Goal: Task Accomplishment & Management: Complete application form

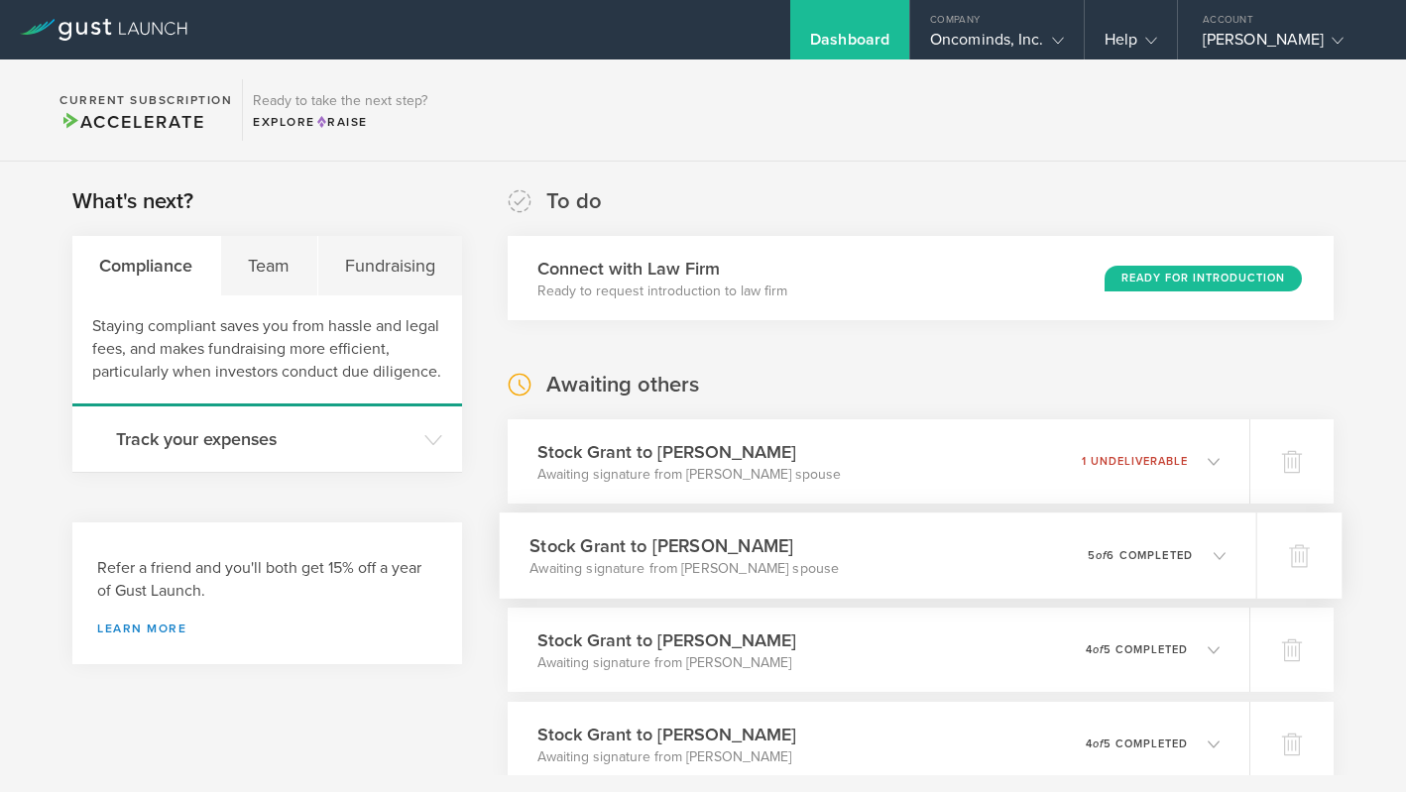
click at [1224, 553] on polyline at bounding box center [1219, 555] width 11 height 6
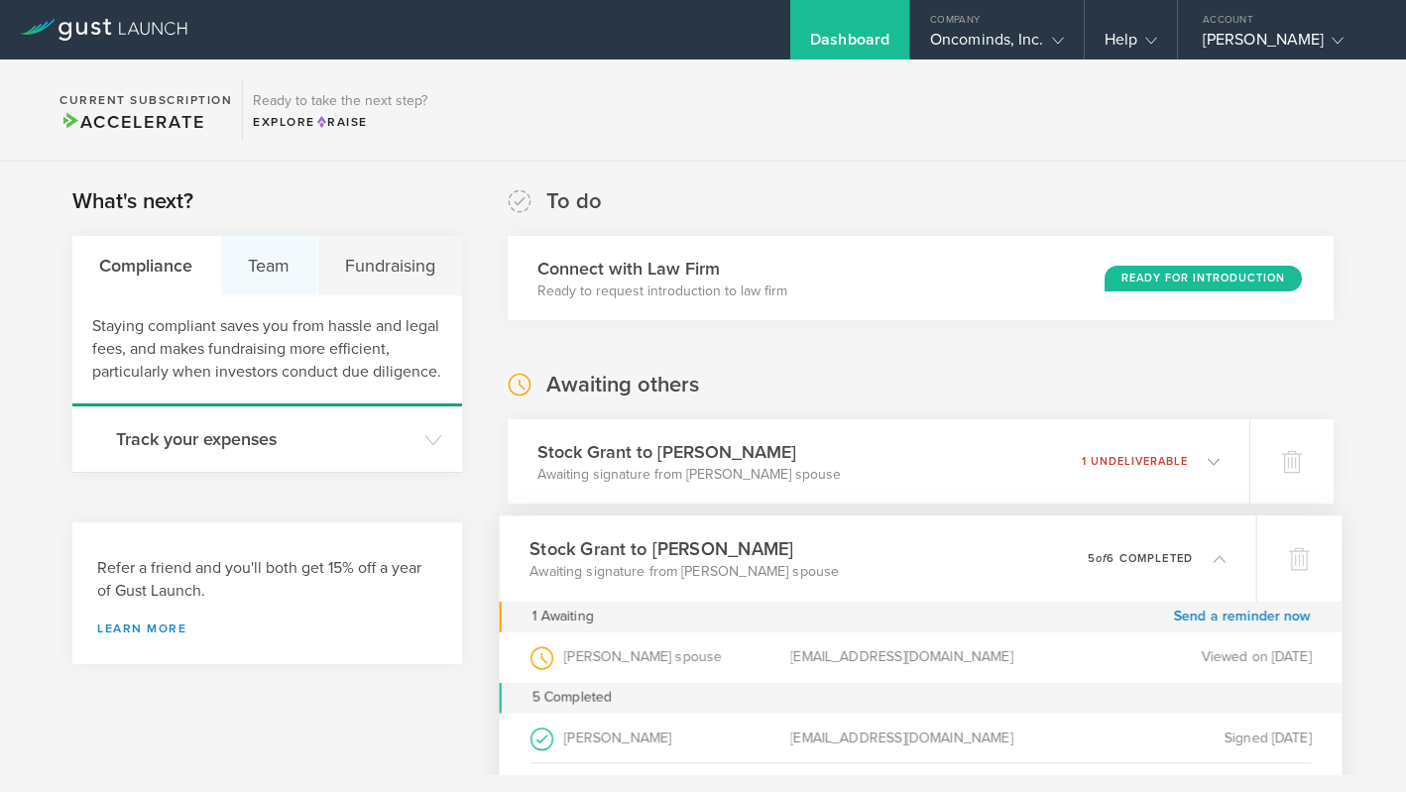
click at [266, 268] on div "Team" at bounding box center [269, 265] width 97 height 59
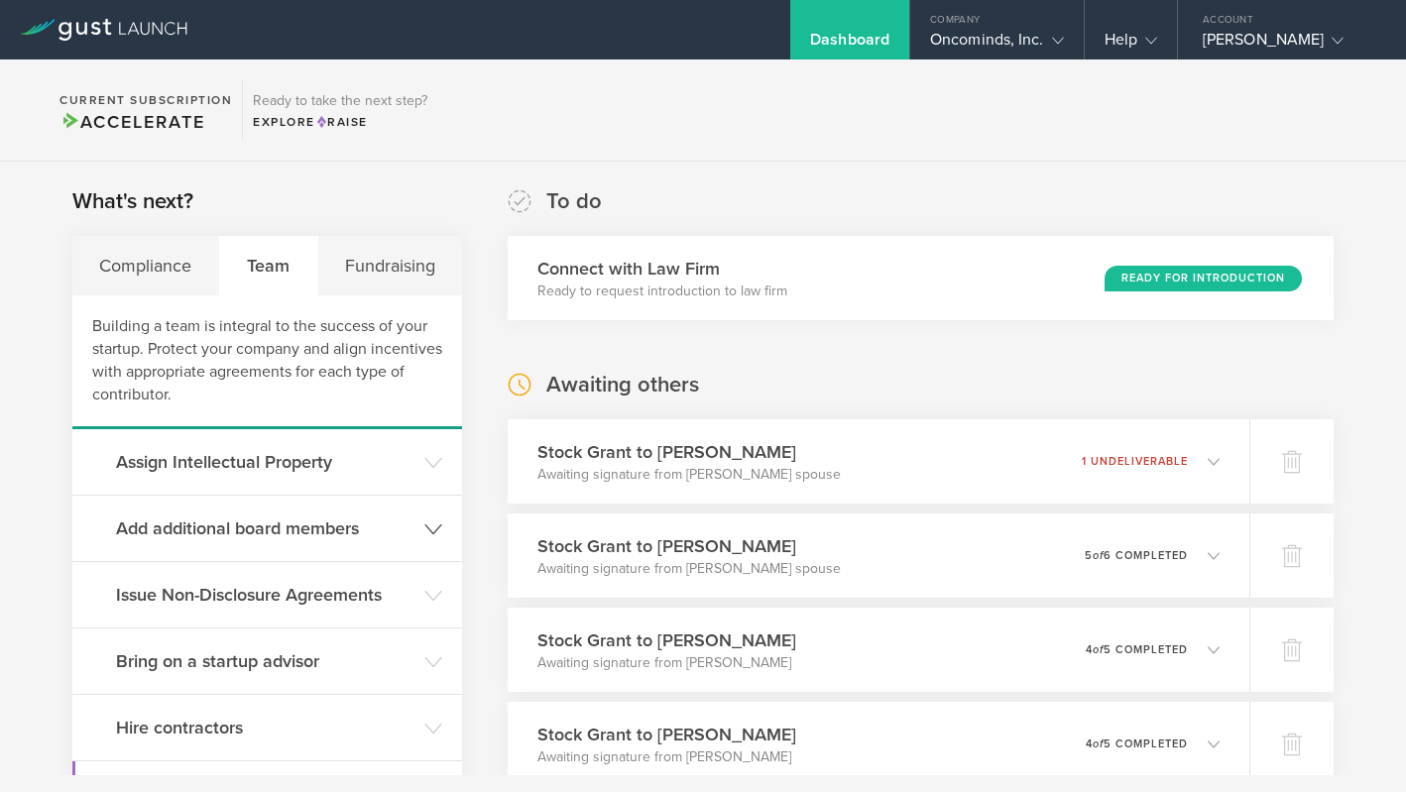
click at [256, 519] on h3 "Add additional board members" at bounding box center [265, 529] width 298 height 26
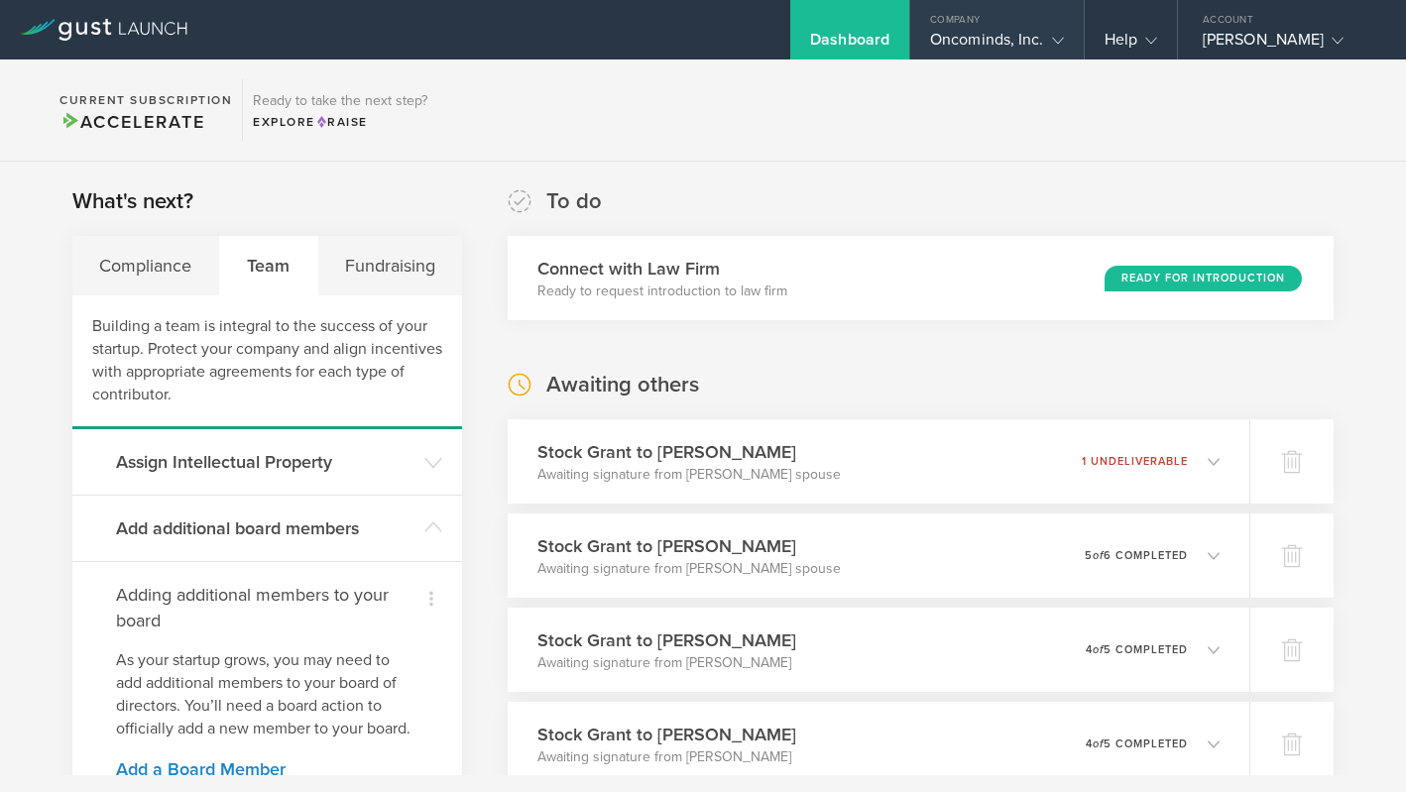
click at [1000, 28] on div "Company" at bounding box center [997, 15] width 174 height 30
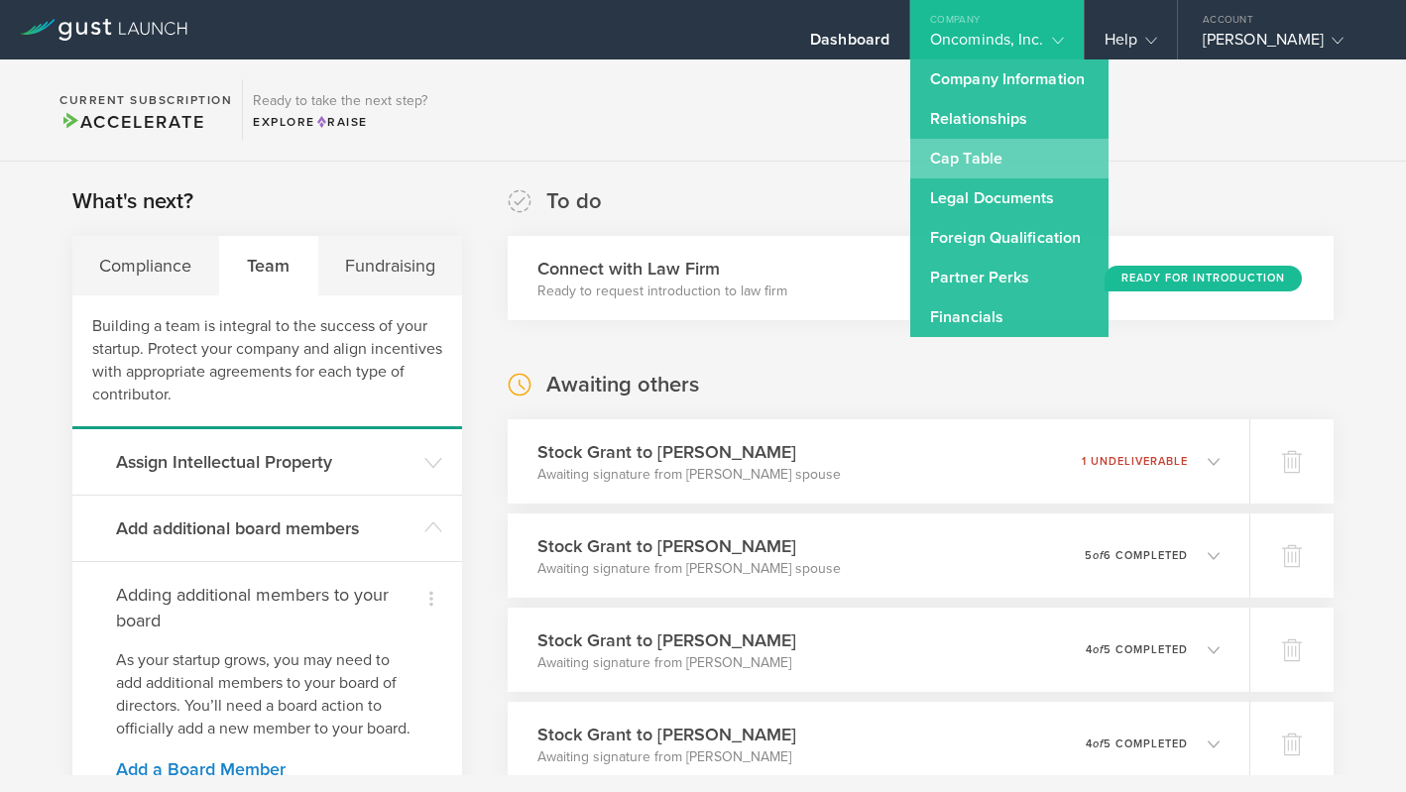
click at [910, 163] on link "Cap Table" at bounding box center [1009, 159] width 198 height 40
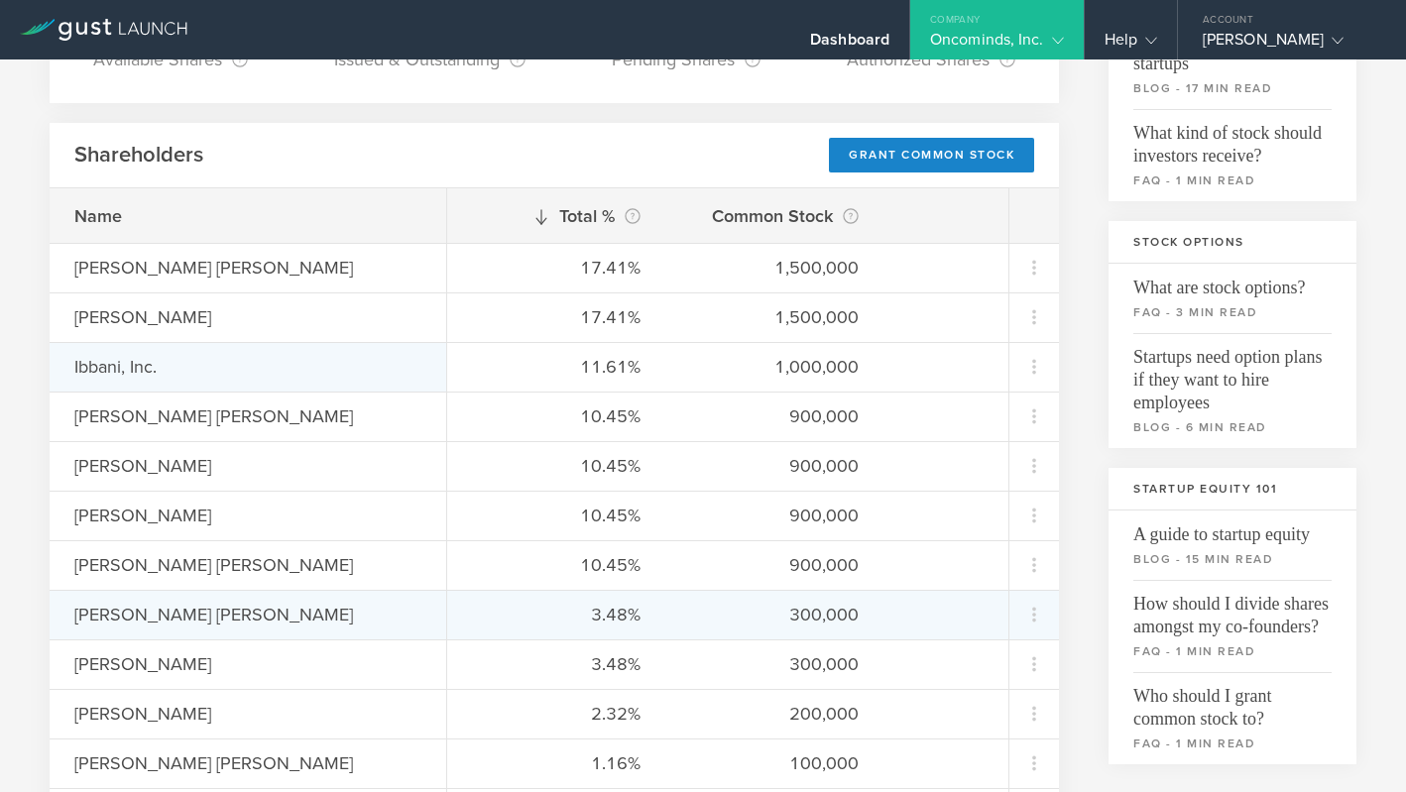
scroll to position [254, 0]
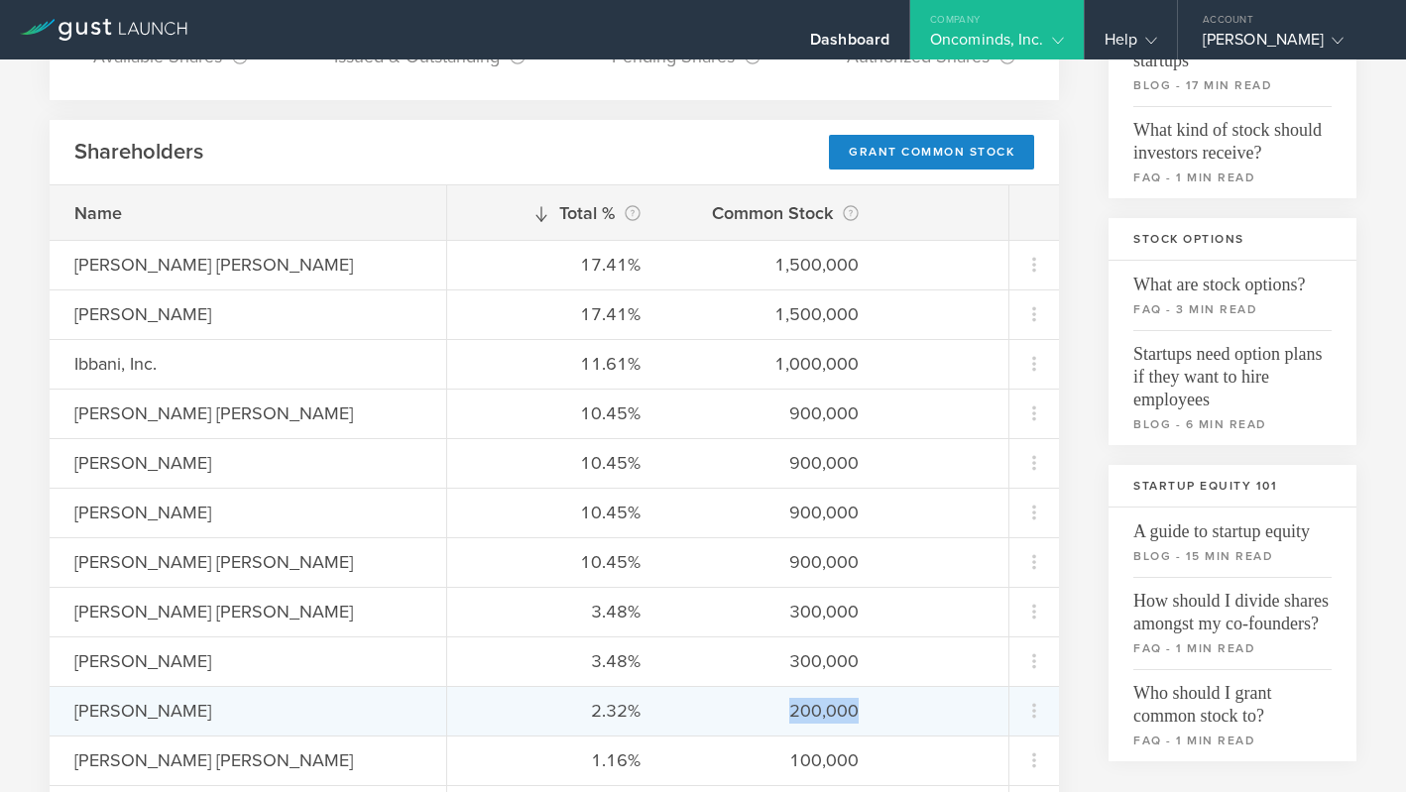
drag, startPoint x: 771, startPoint y: 714, endPoint x: 876, endPoint y: 713, distance: 105.1
click at [876, 713] on div "2.32% 200,000" at bounding box center [727, 711] width 561 height 50
copy div "200,000"
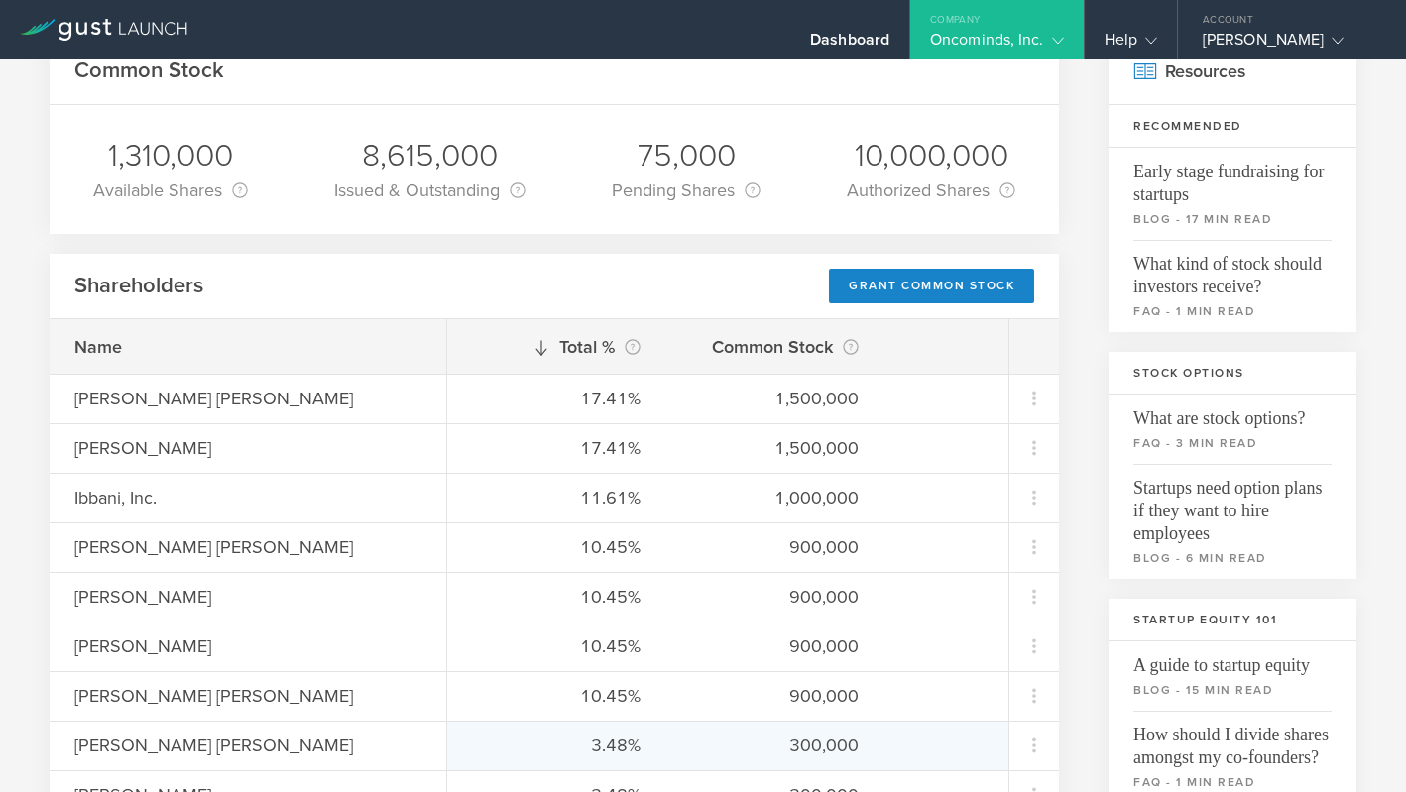
scroll to position [0, 0]
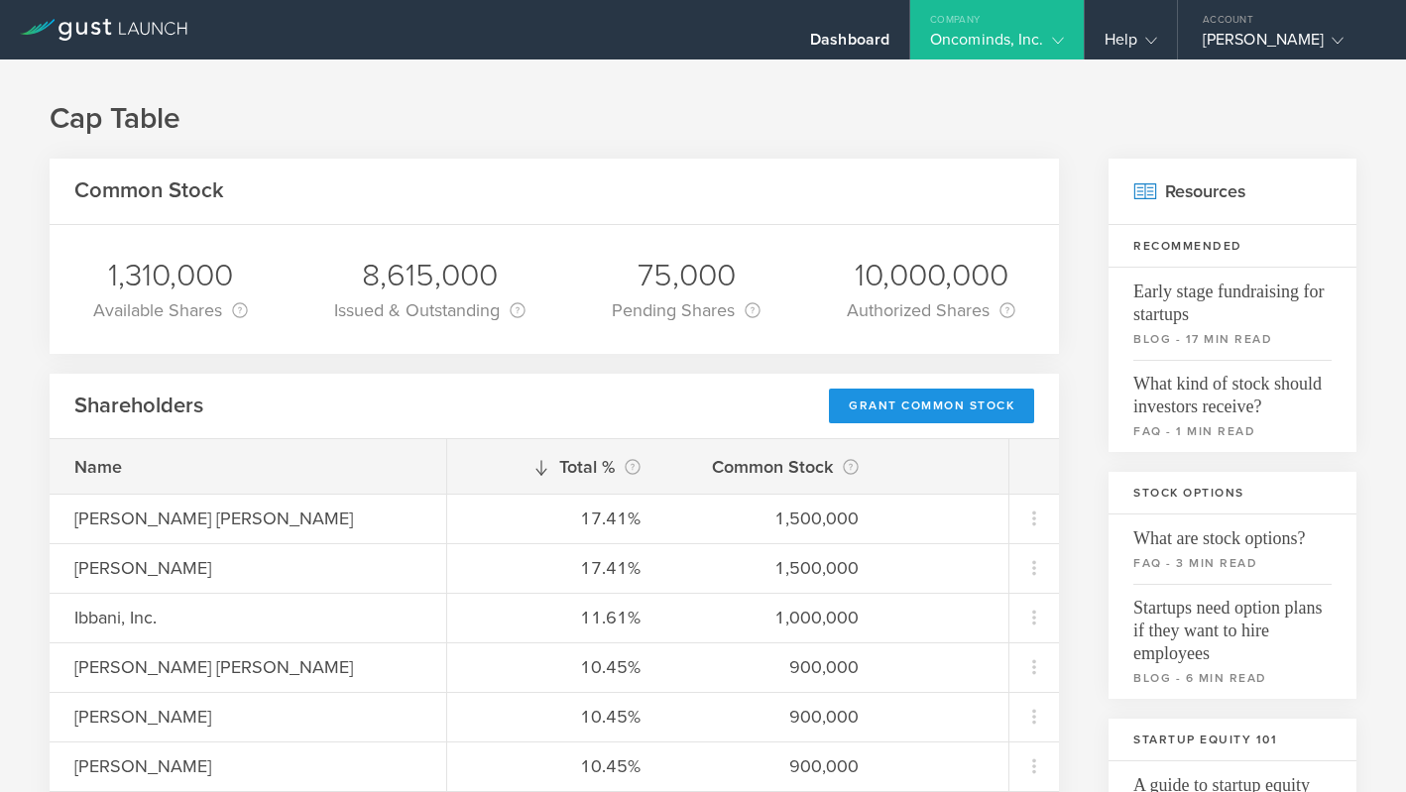
click at [977, 406] on div "Grant Common Stock" at bounding box center [931, 406] width 205 height 35
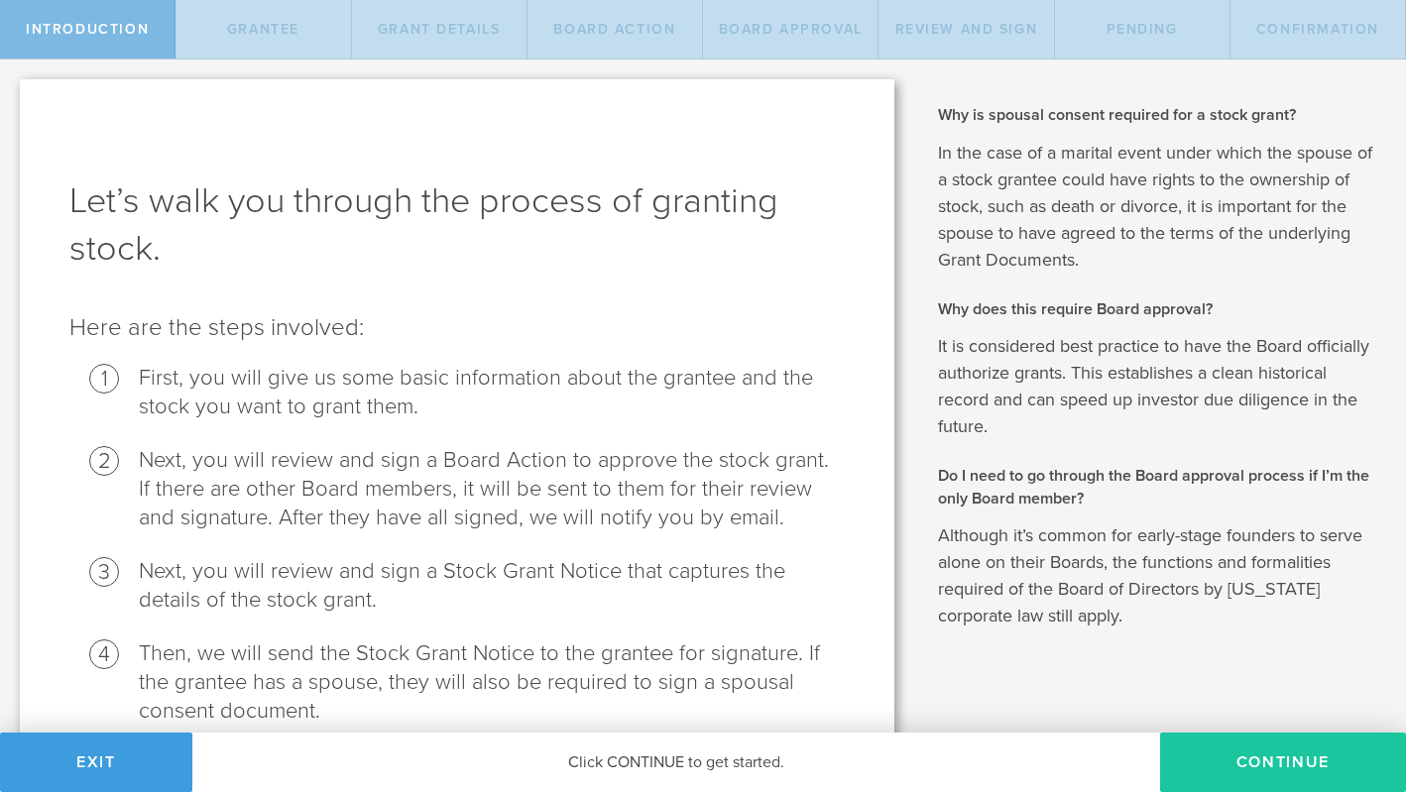
click at [1234, 754] on button "Continue" at bounding box center [1283, 762] width 246 height 59
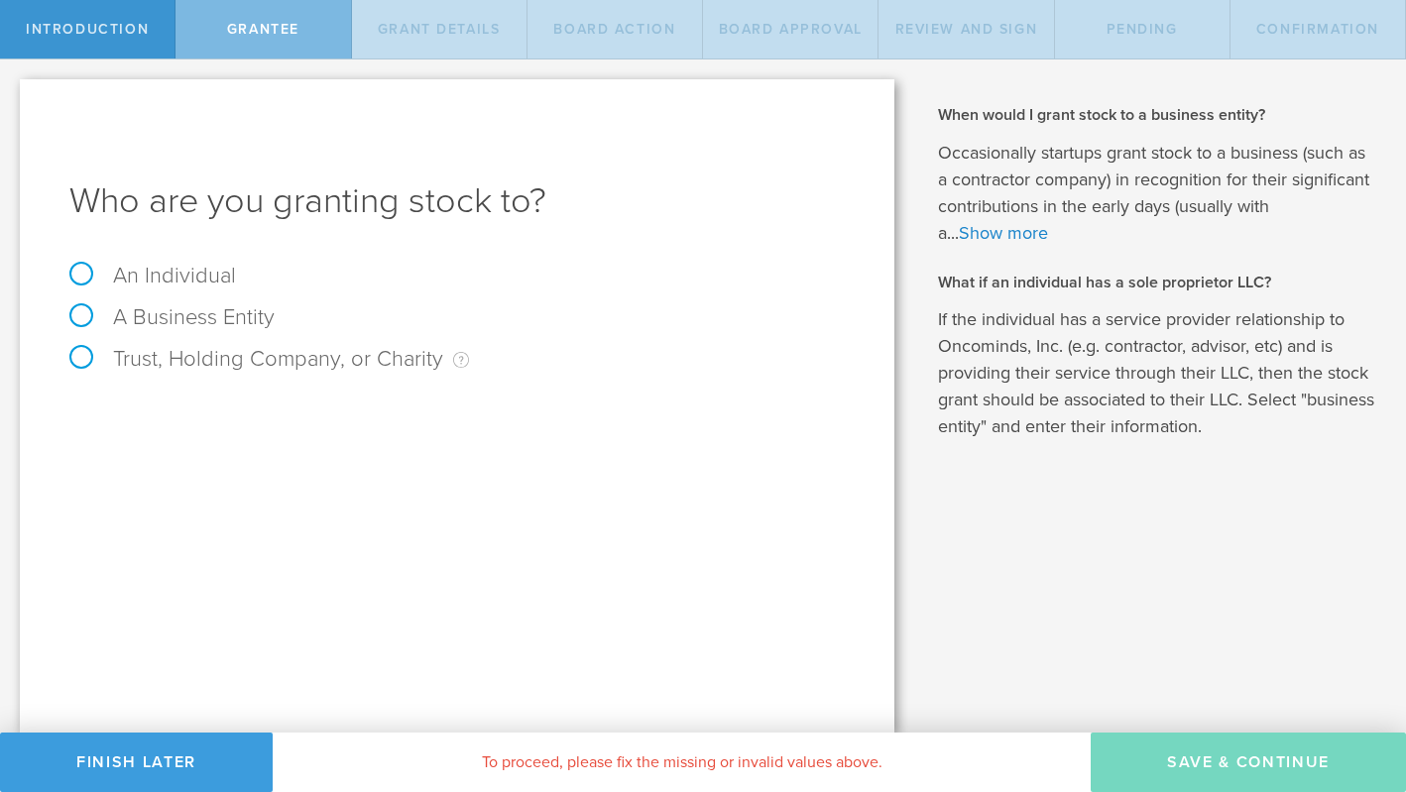
click at [133, 269] on label "An Individual" at bounding box center [152, 276] width 167 height 26
click at [13, 91] on input "An Individual" at bounding box center [6, 75] width 13 height 32
radio input "true"
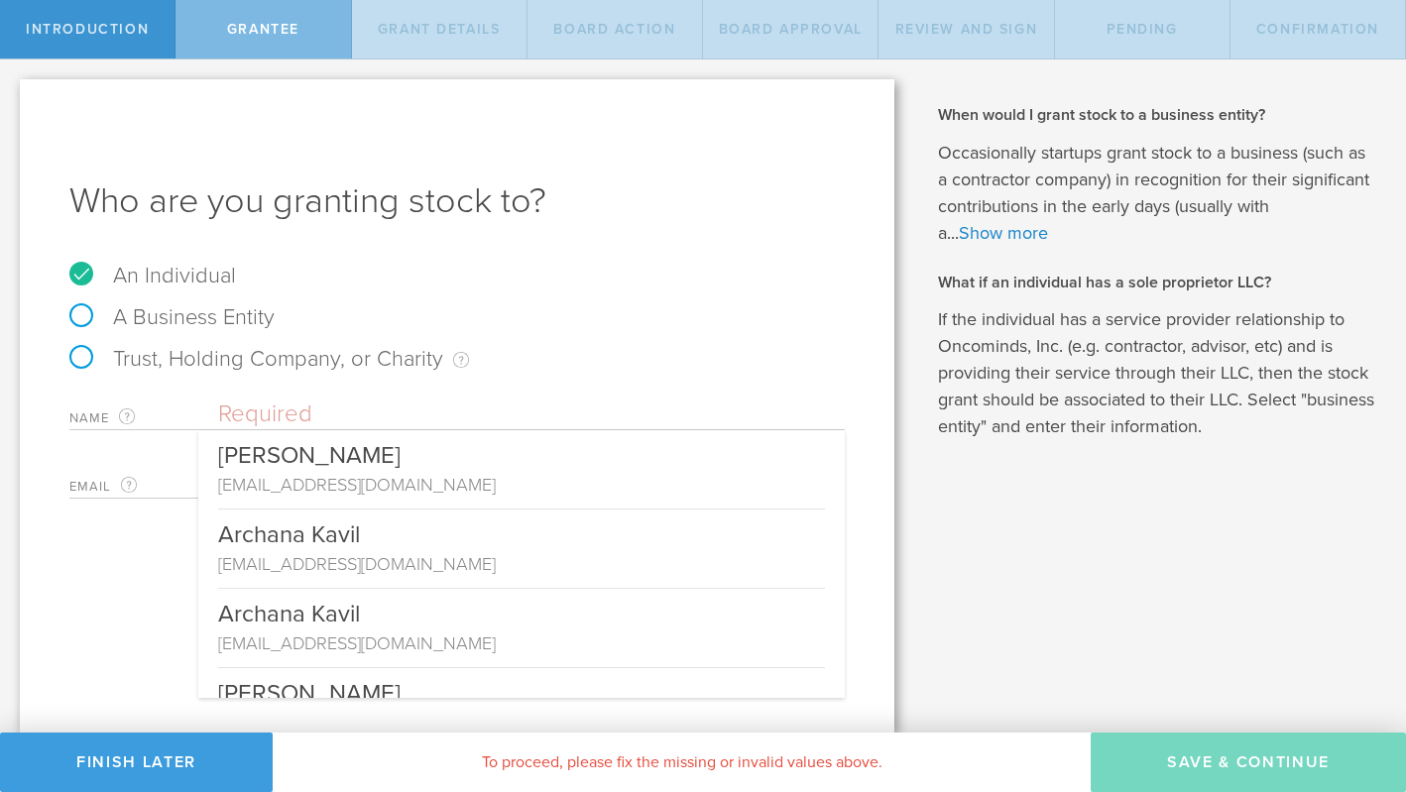
click at [375, 404] on input "text" at bounding box center [531, 415] width 627 height 30
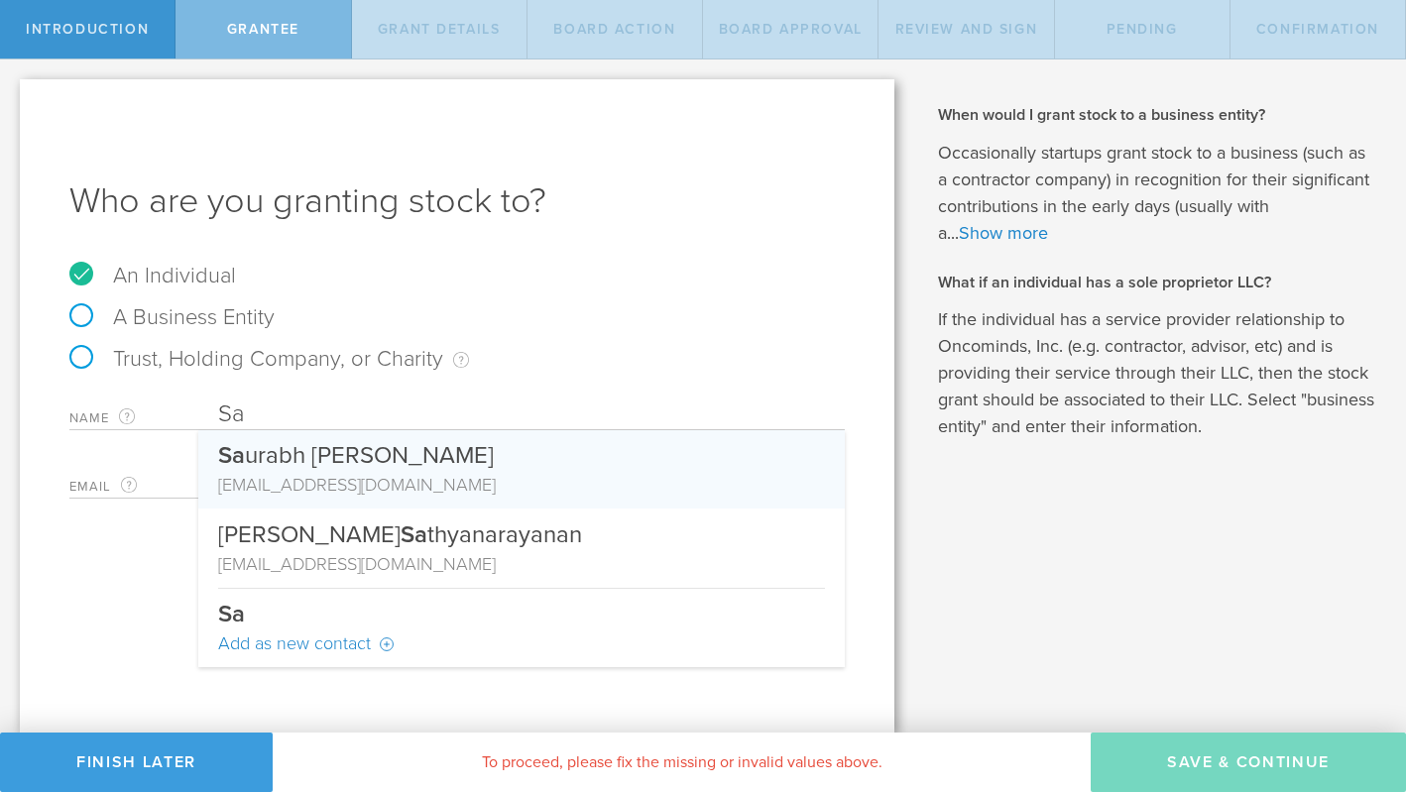
click at [292, 477] on div "[EMAIL_ADDRESS][DOMAIN_NAME]" at bounding box center [521, 485] width 607 height 26
type input "[PERSON_NAME]"
type input "[EMAIL_ADDRESS][DOMAIN_NAME]"
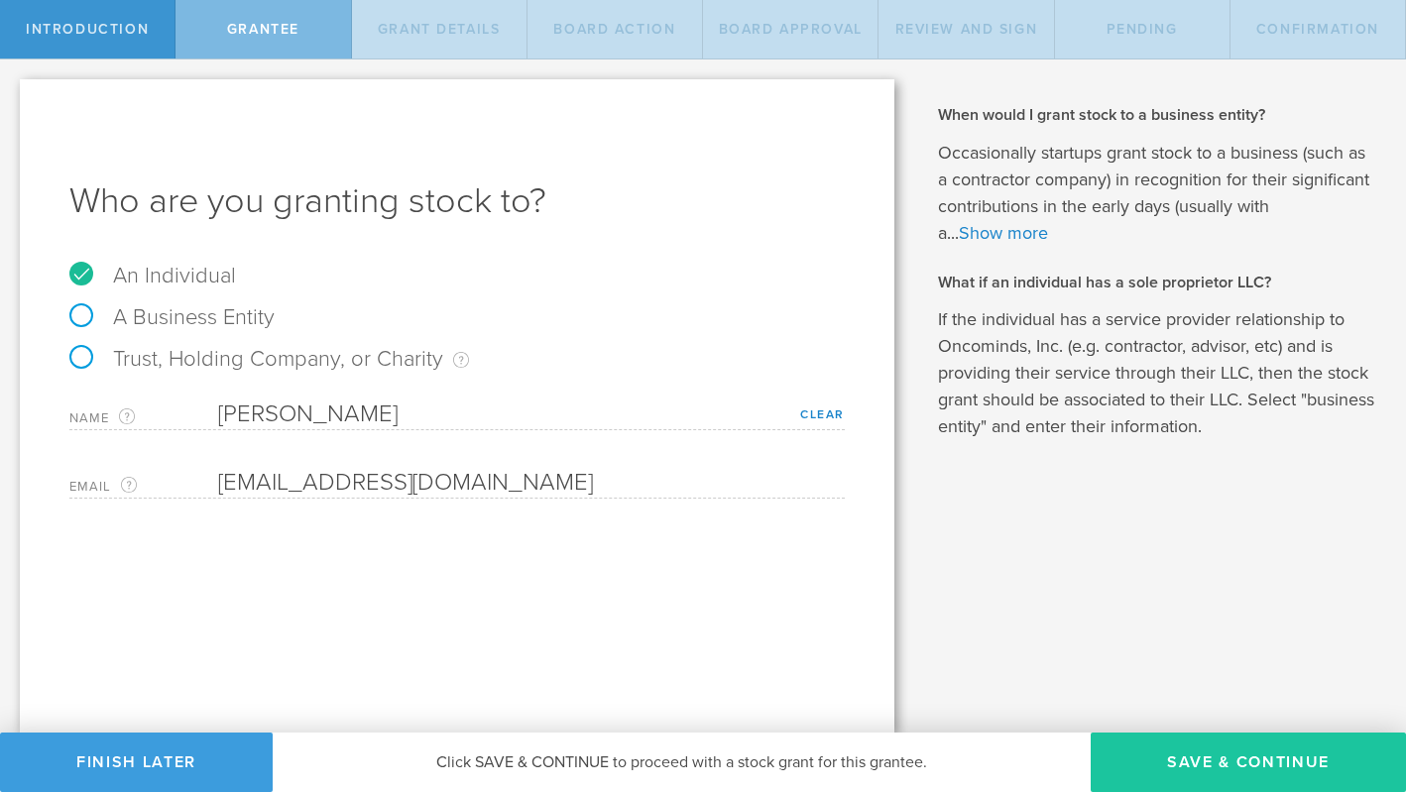
click at [1203, 761] on button "Save & Continue" at bounding box center [1248, 762] width 315 height 59
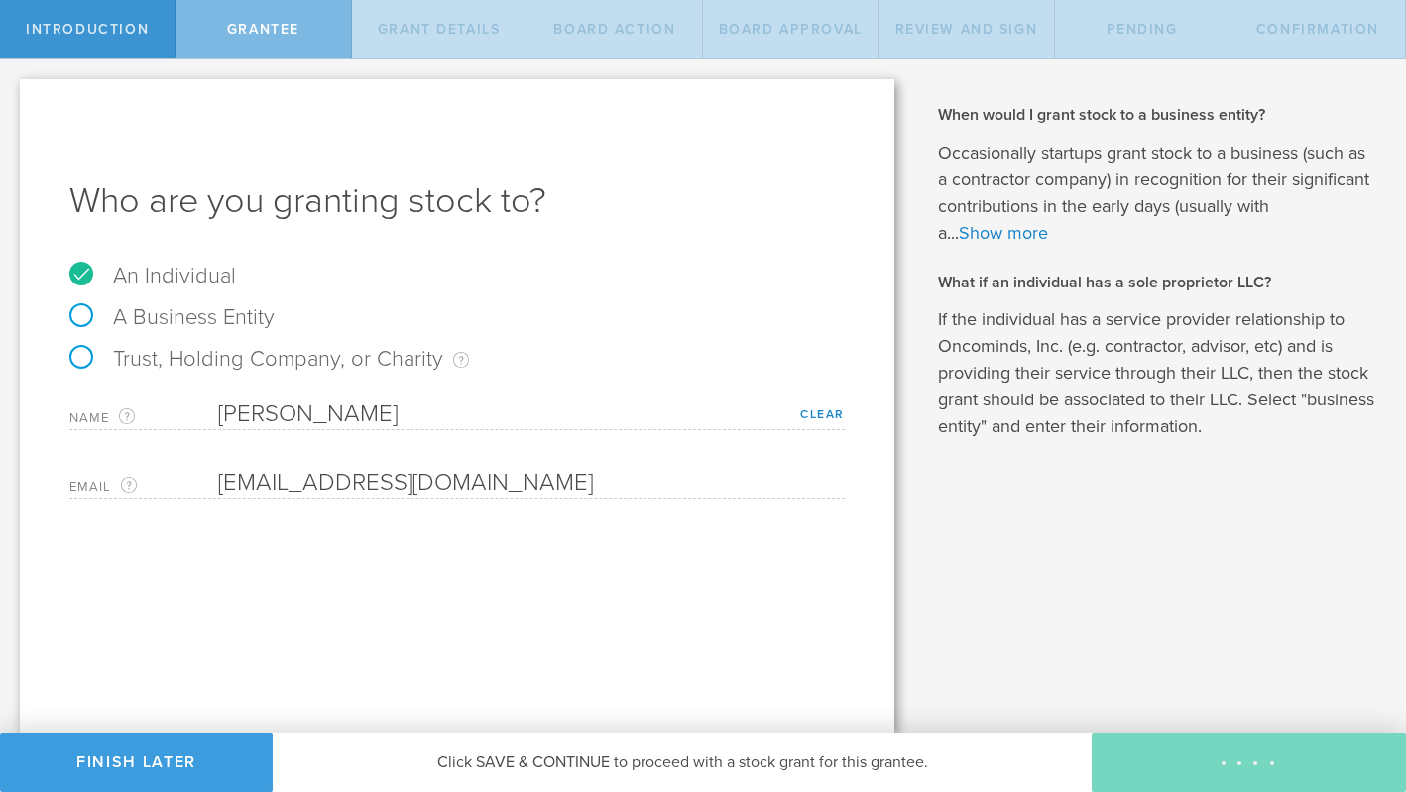
type input "48"
type input "12"
select select "none"
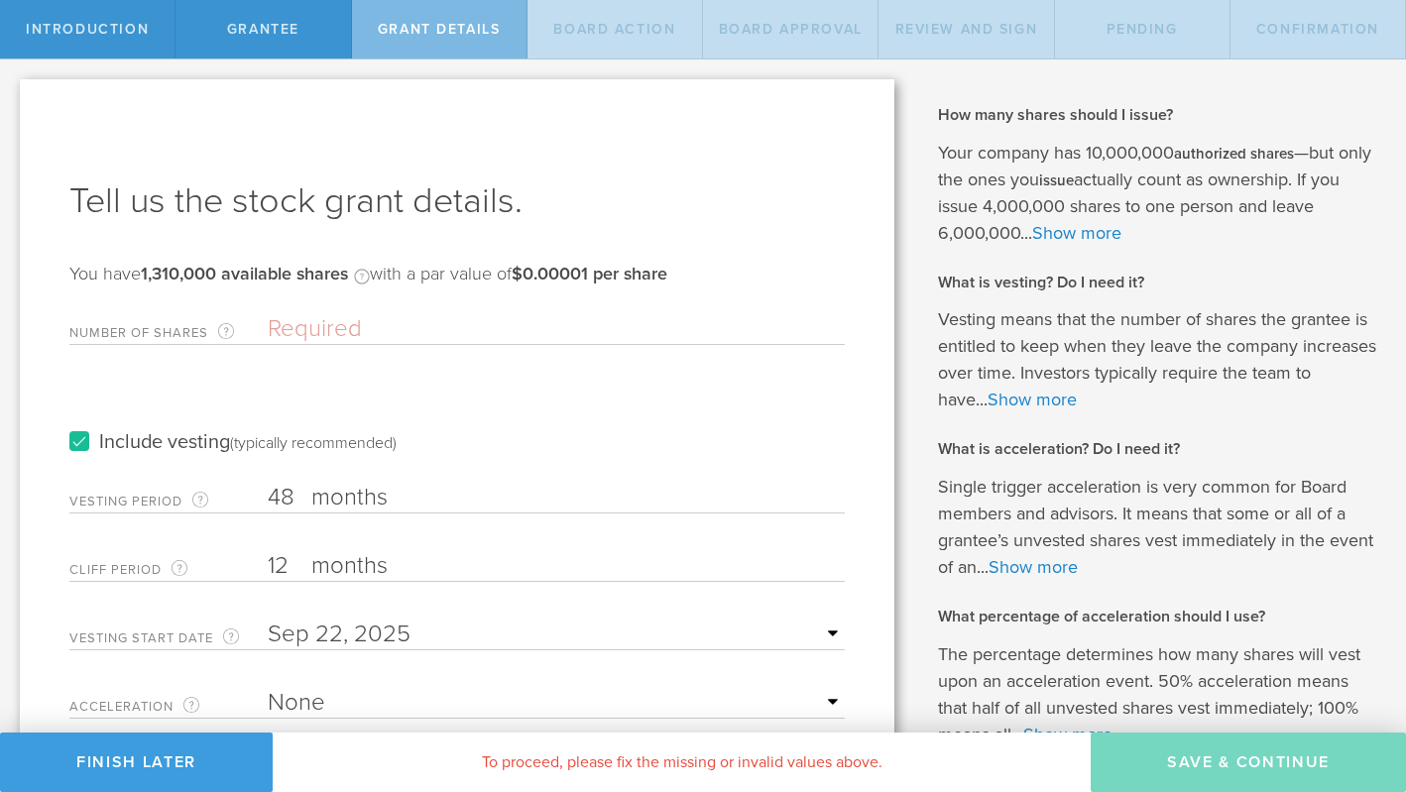
scroll to position [15, 0]
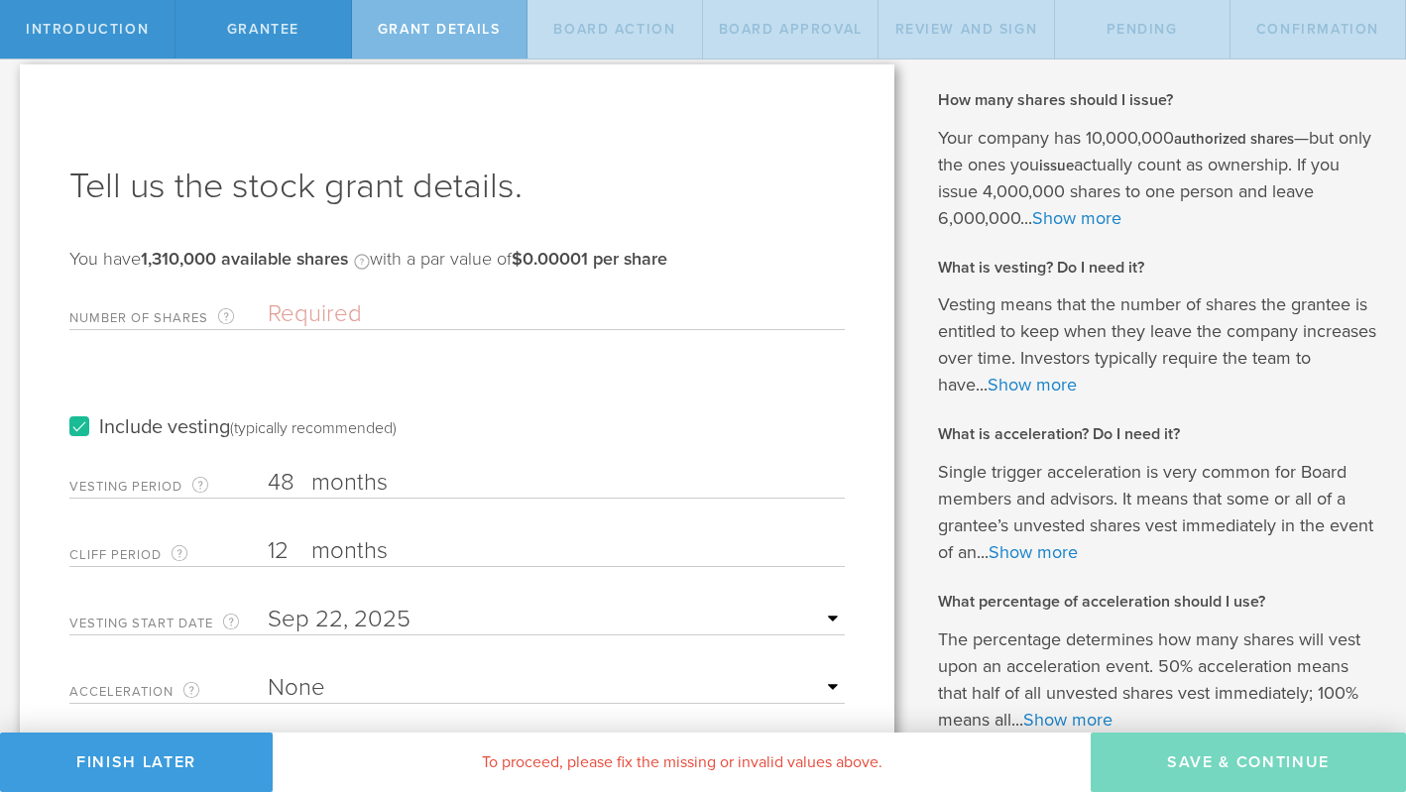
click at [374, 316] on input "Number of Shares The total amount of stock the company is granting to this reci…" at bounding box center [556, 314] width 577 height 30
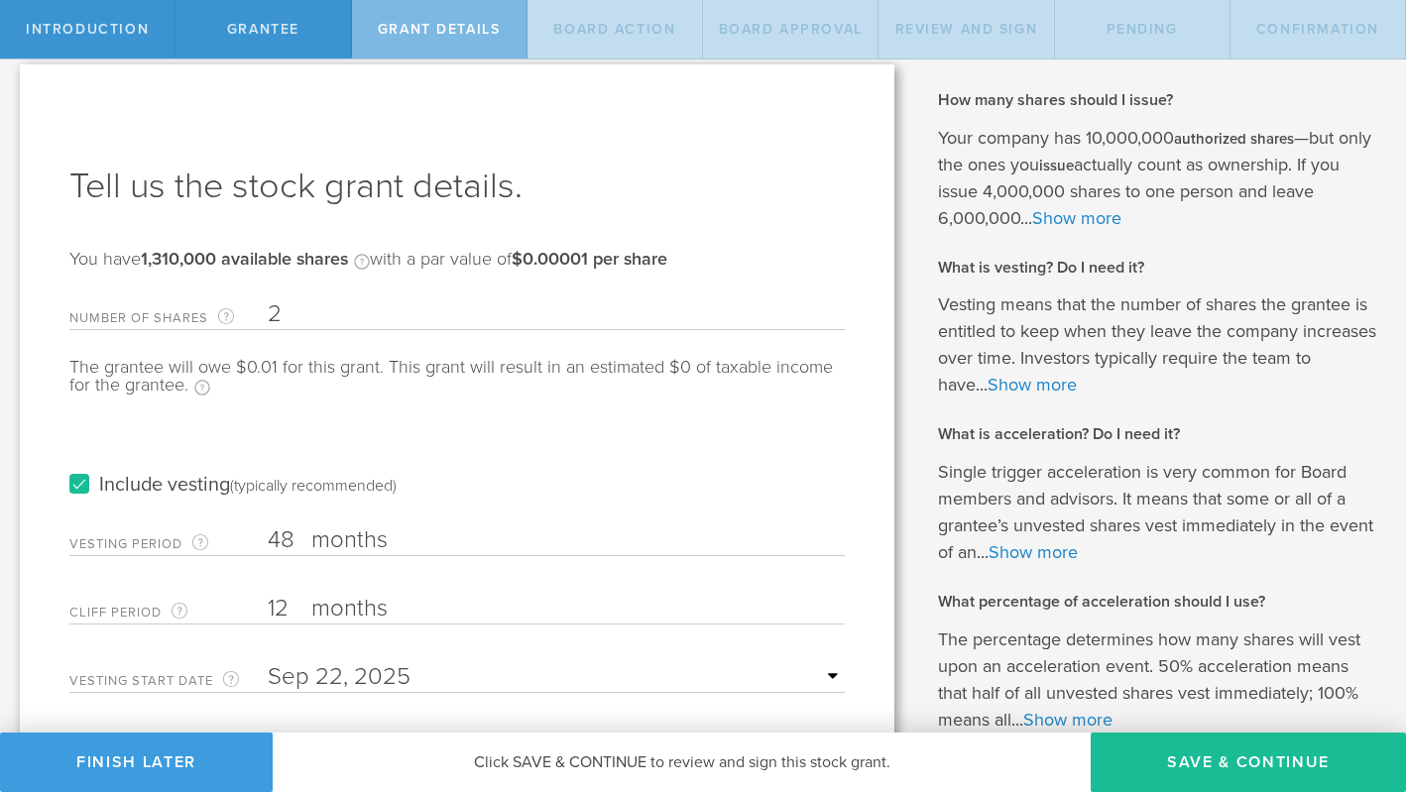
type input "200,000"
click at [772, 183] on h1 "Tell us the stock grant details." at bounding box center [456, 187] width 775 height 48
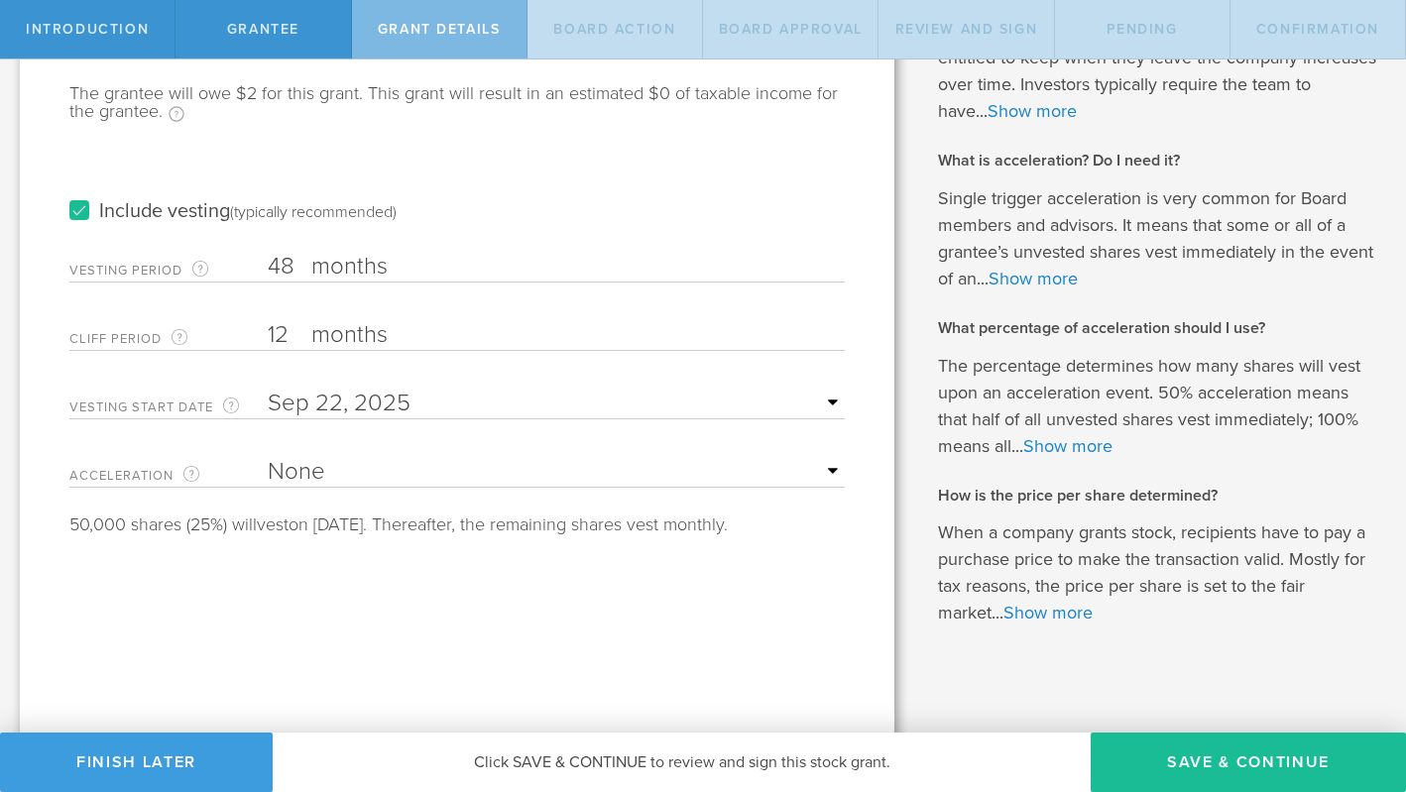
scroll to position [294, 0]
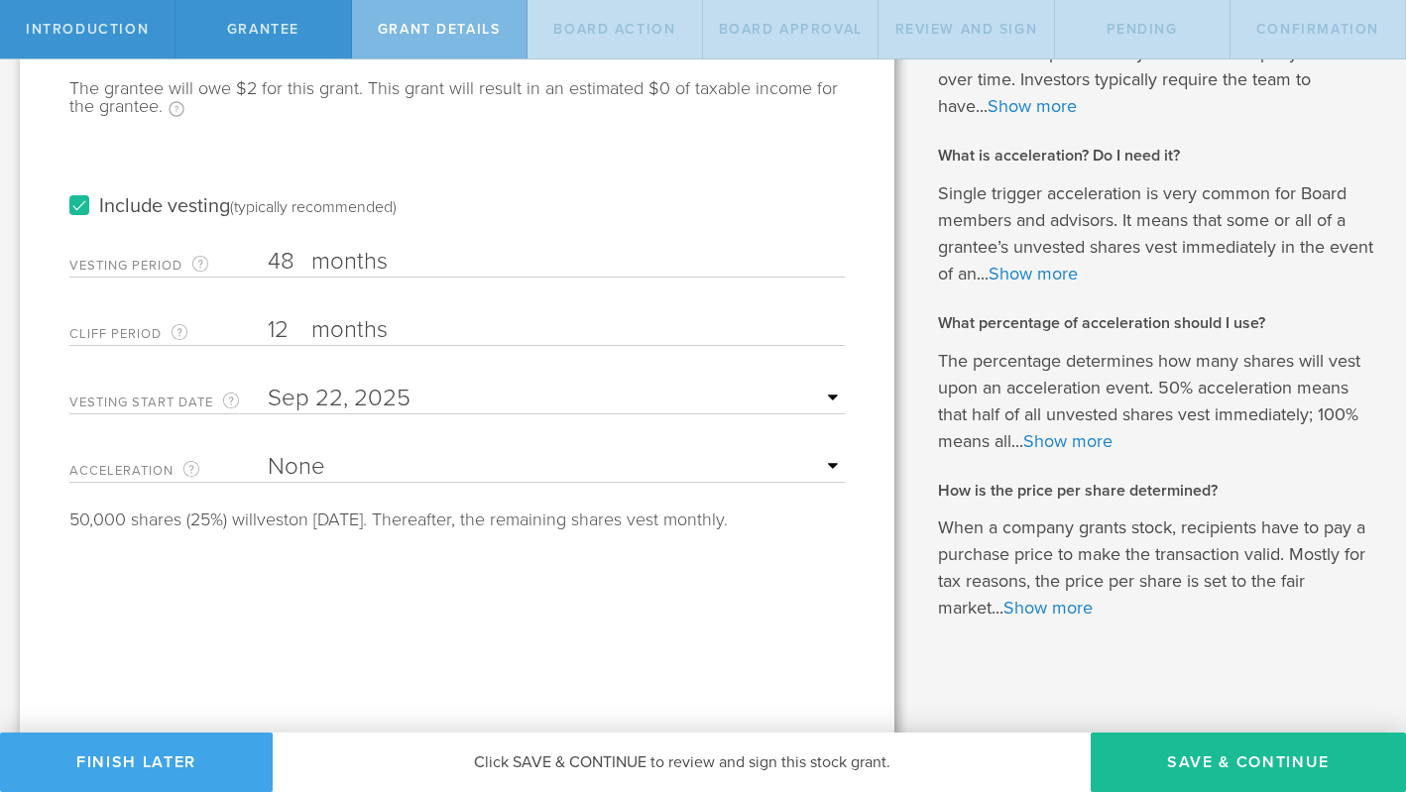
click at [167, 774] on button "Finish Later" at bounding box center [136, 762] width 273 height 59
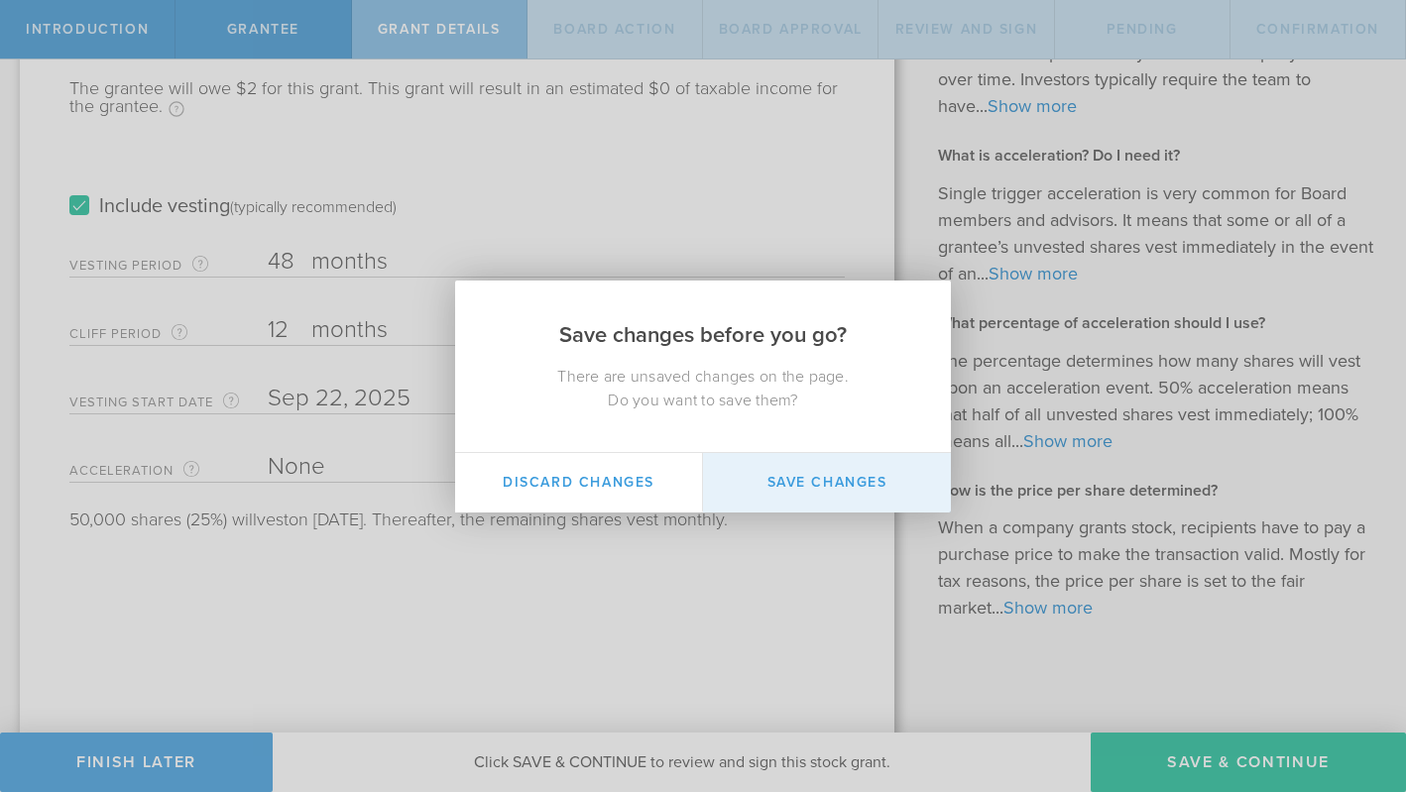
click at [826, 480] on button "Save Changes" at bounding box center [827, 482] width 248 height 59
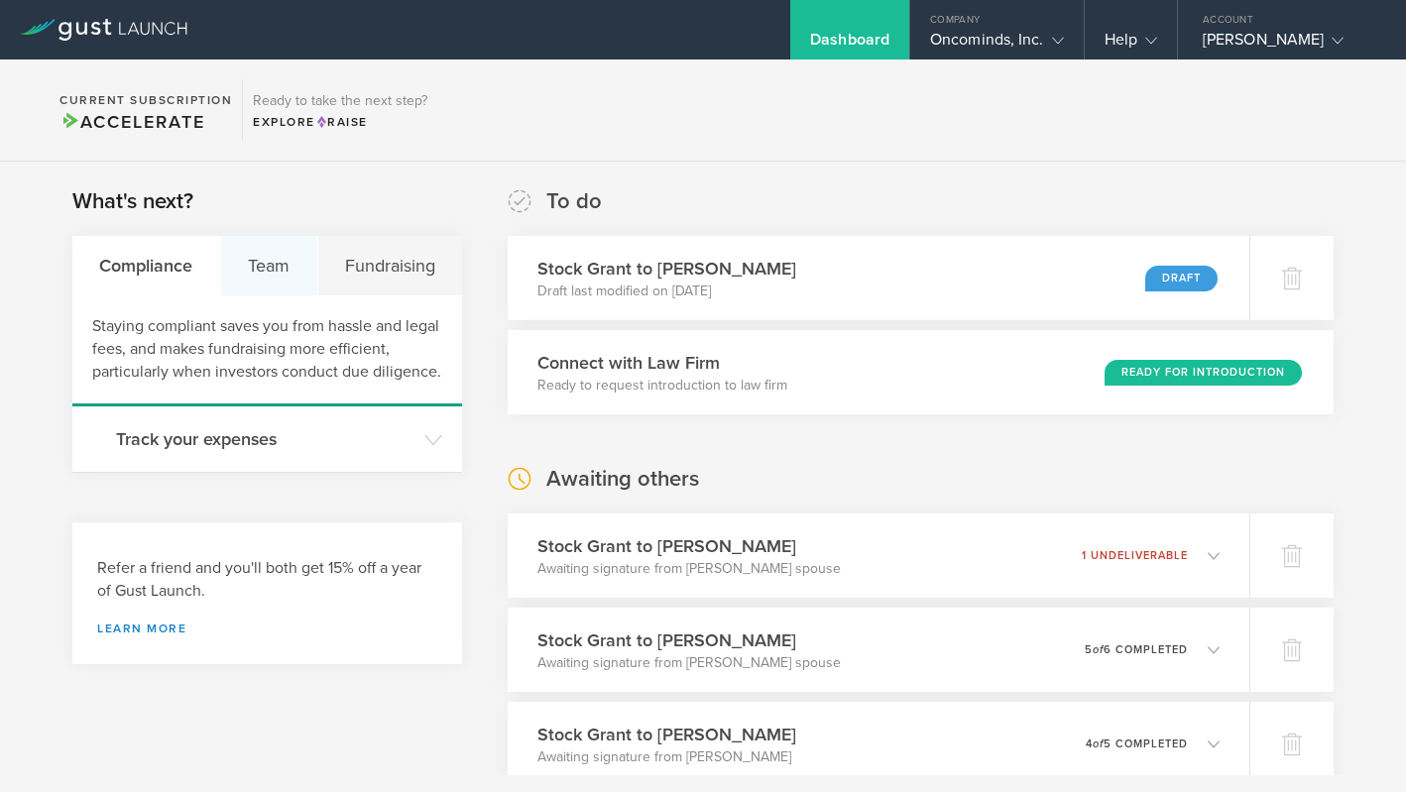
click at [265, 269] on div "Team" at bounding box center [269, 265] width 97 height 59
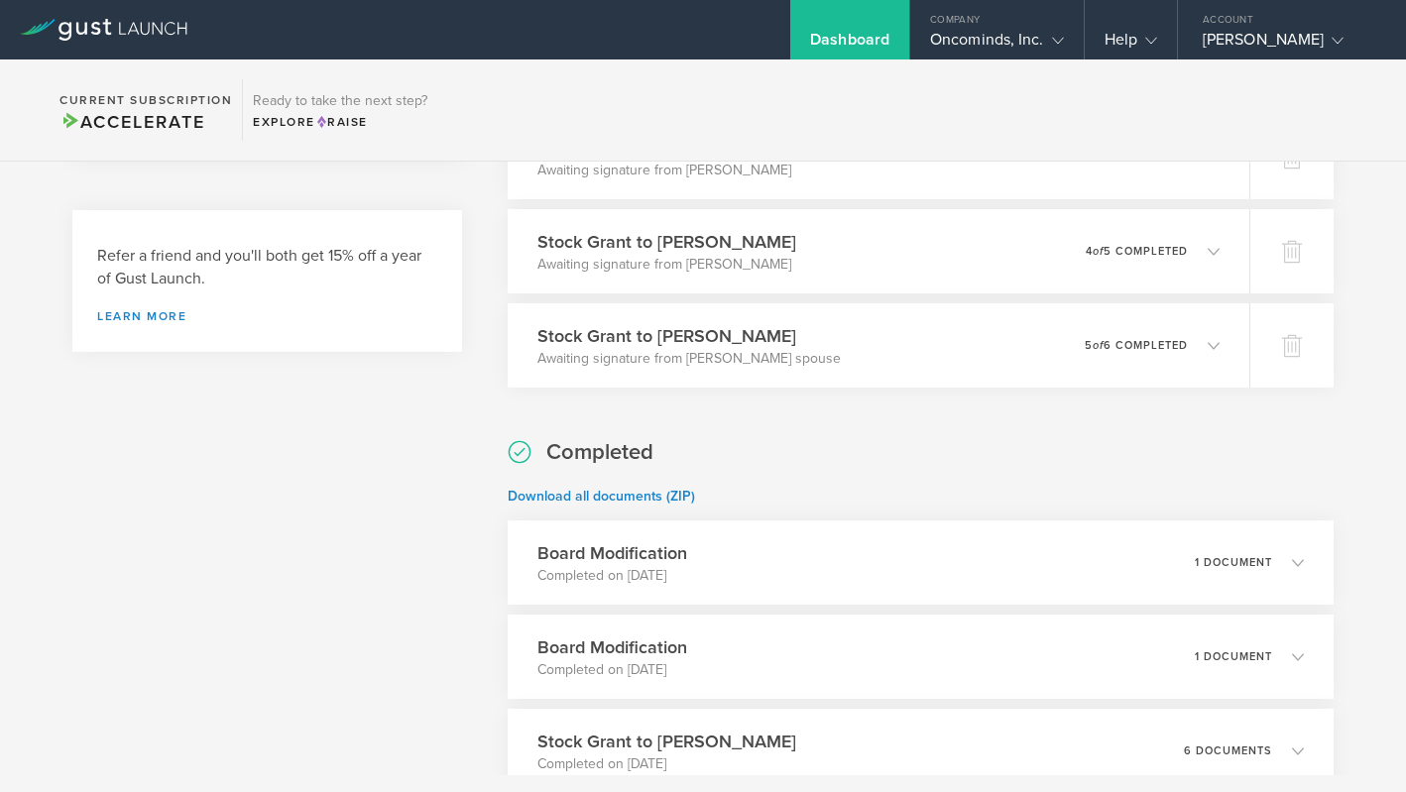
scroll to position [755, 0]
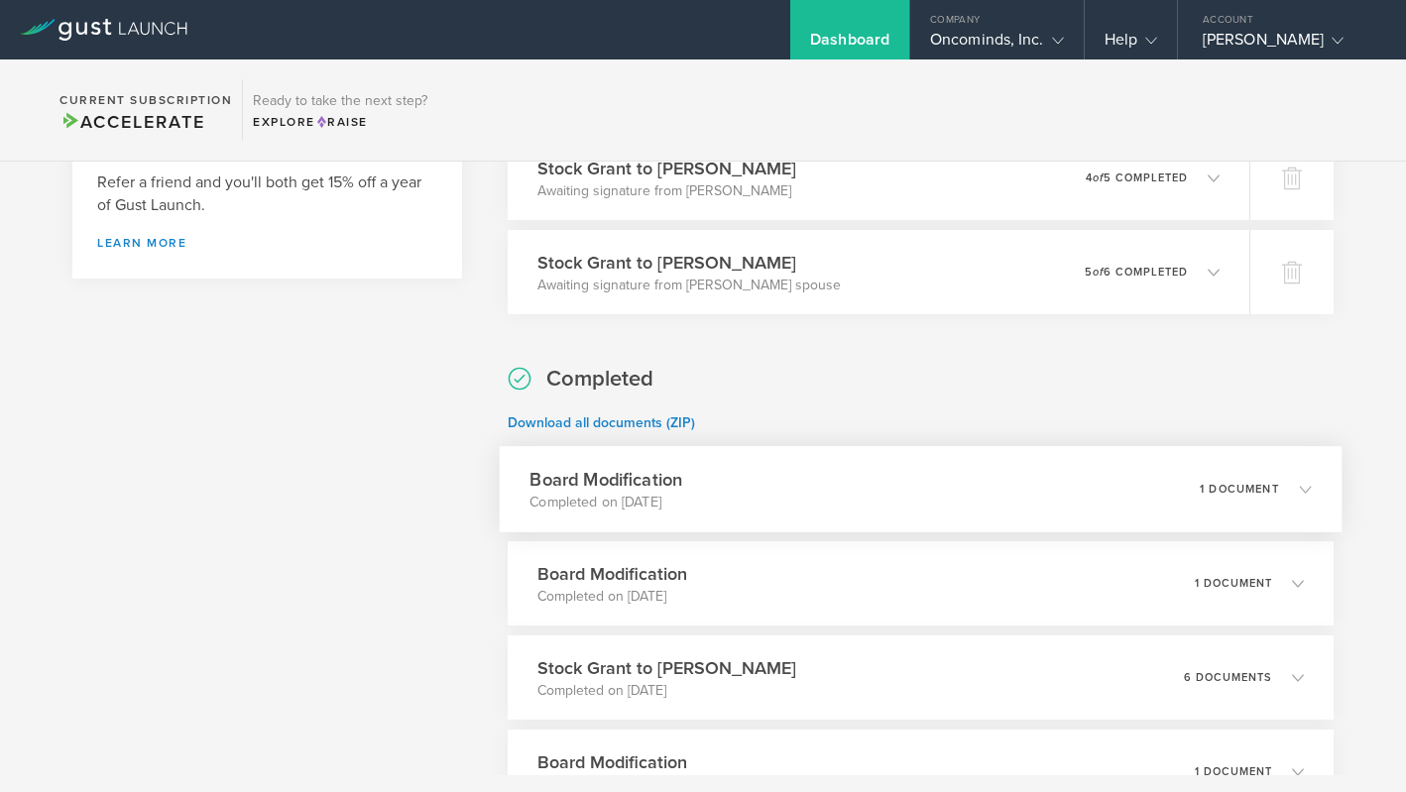
click at [1299, 487] on icon at bounding box center [1305, 489] width 12 height 12
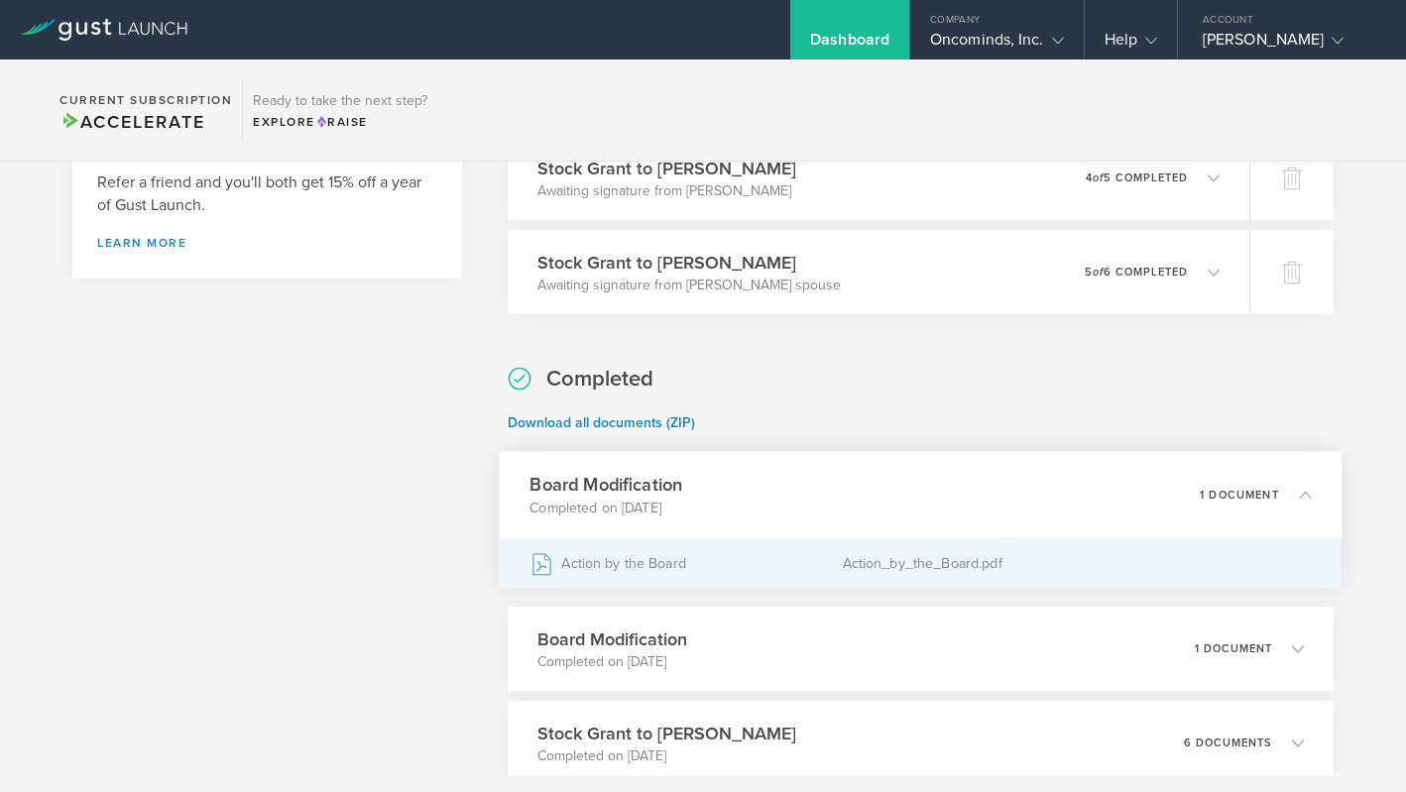
click at [885, 566] on div "Action_by_the_Board.pdf" at bounding box center [1077, 563] width 469 height 50
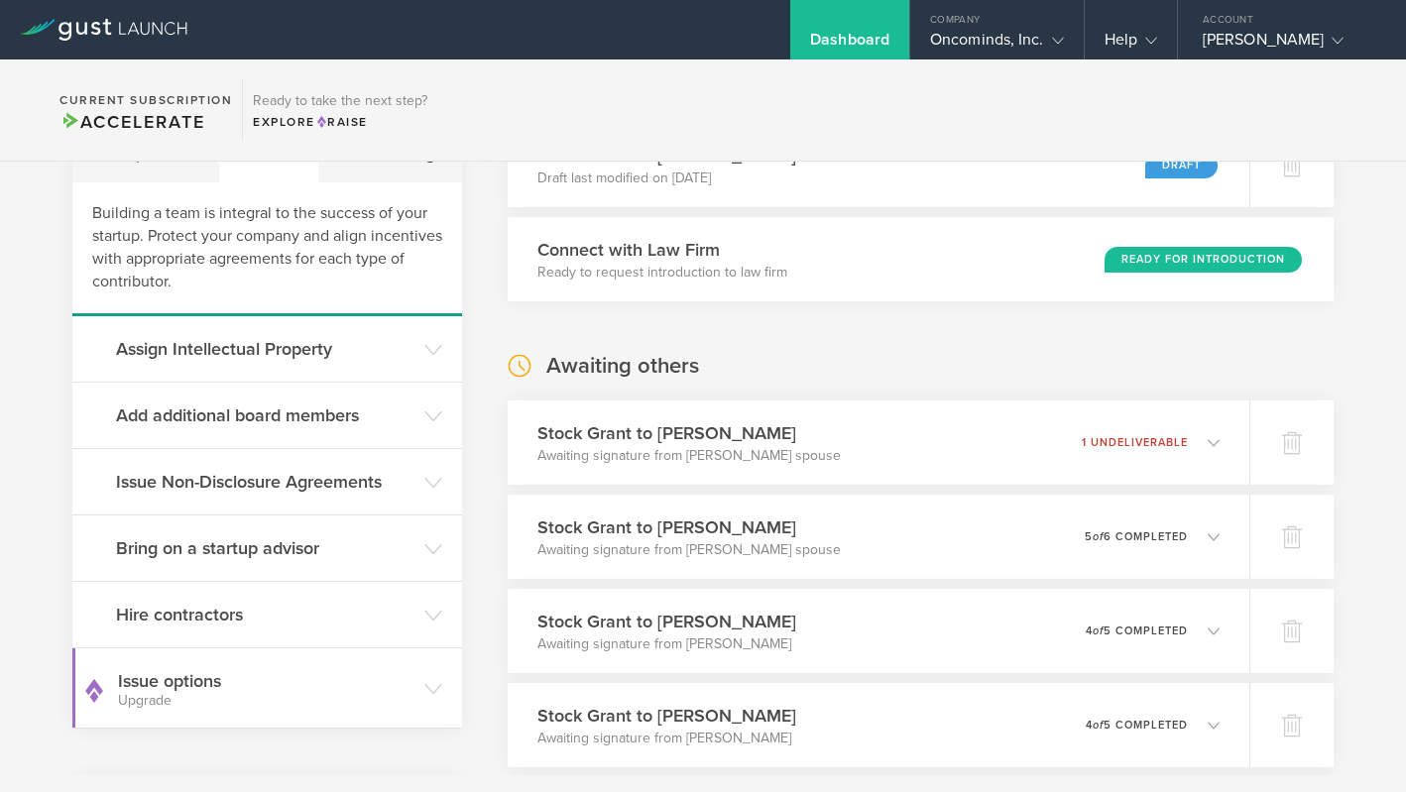
scroll to position [0, 0]
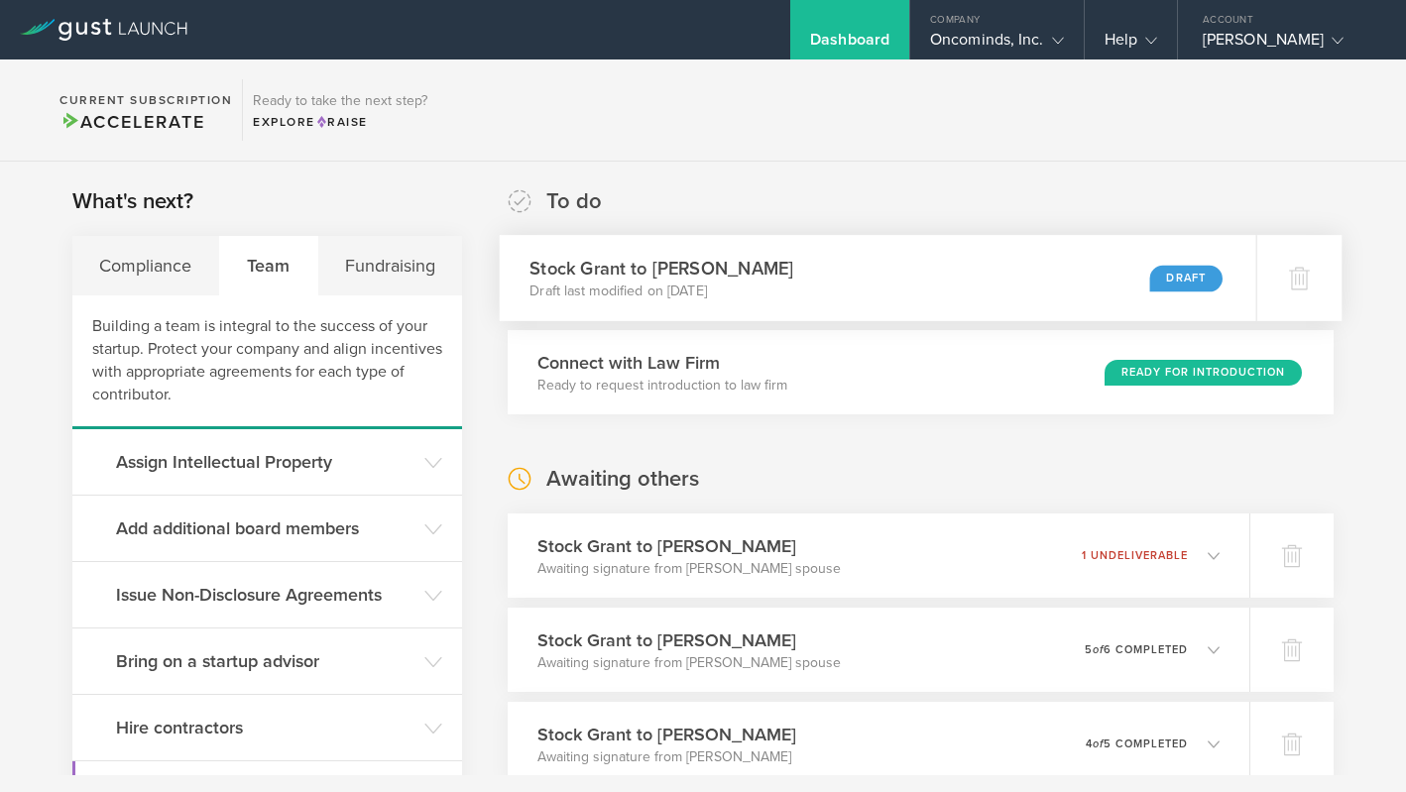
click at [1182, 282] on div "Draft" at bounding box center [1185, 278] width 73 height 27
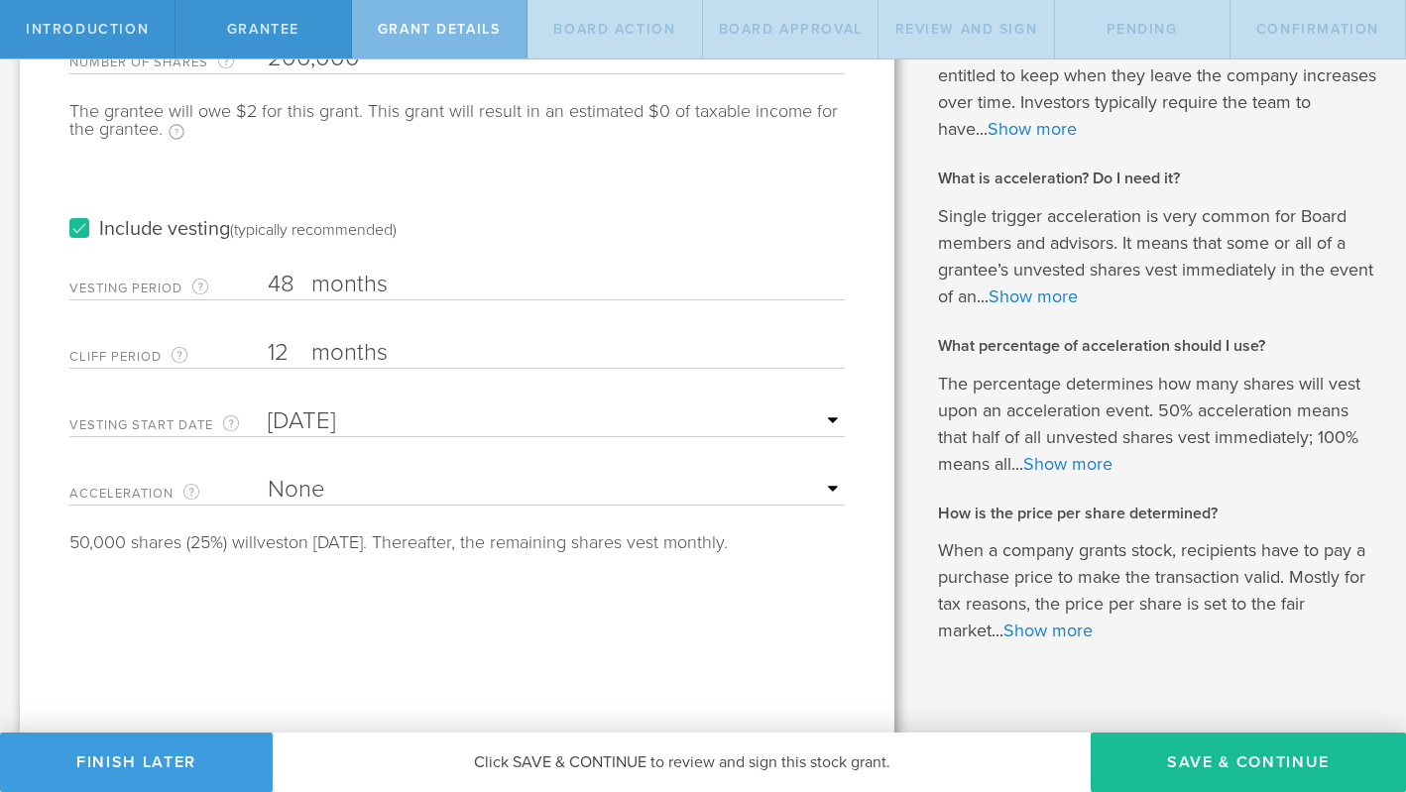
scroll to position [279, 0]
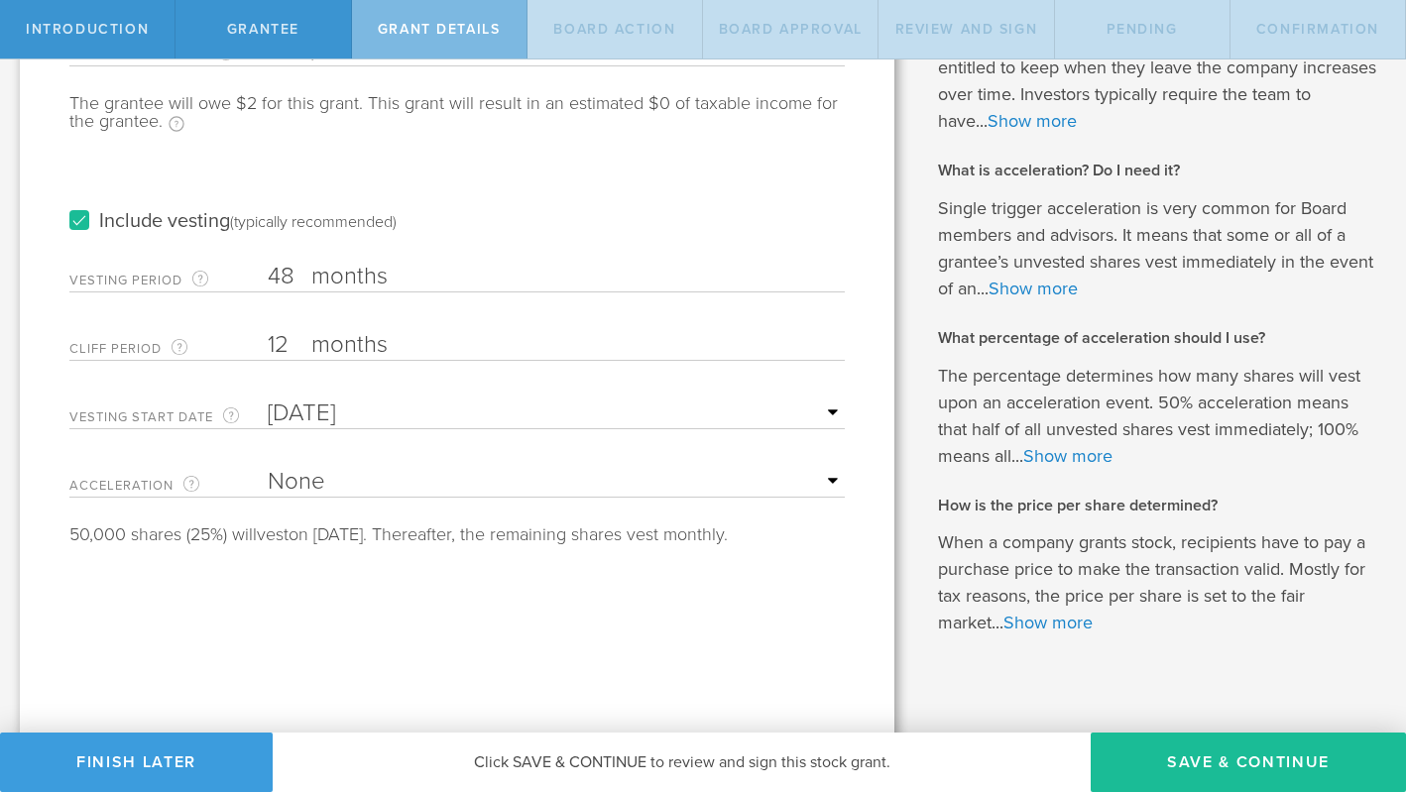
click at [831, 413] on input "[DATE]" at bounding box center [556, 414] width 577 height 30
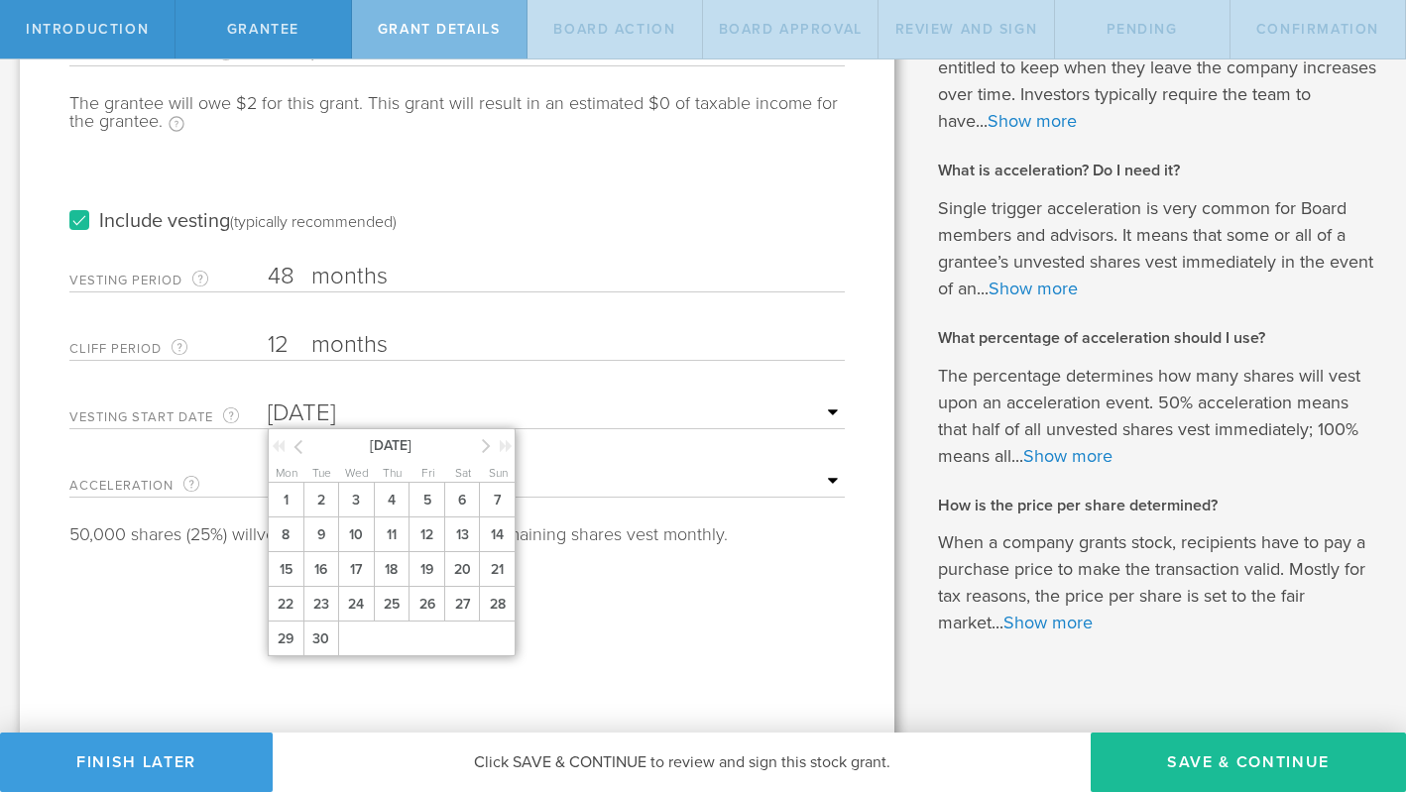
click at [302, 443] on div at bounding box center [289, 449] width 35 height 20
click at [296, 444] on icon at bounding box center [298, 446] width 9 height 25
click at [362, 528] on span "9" at bounding box center [356, 535] width 36 height 35
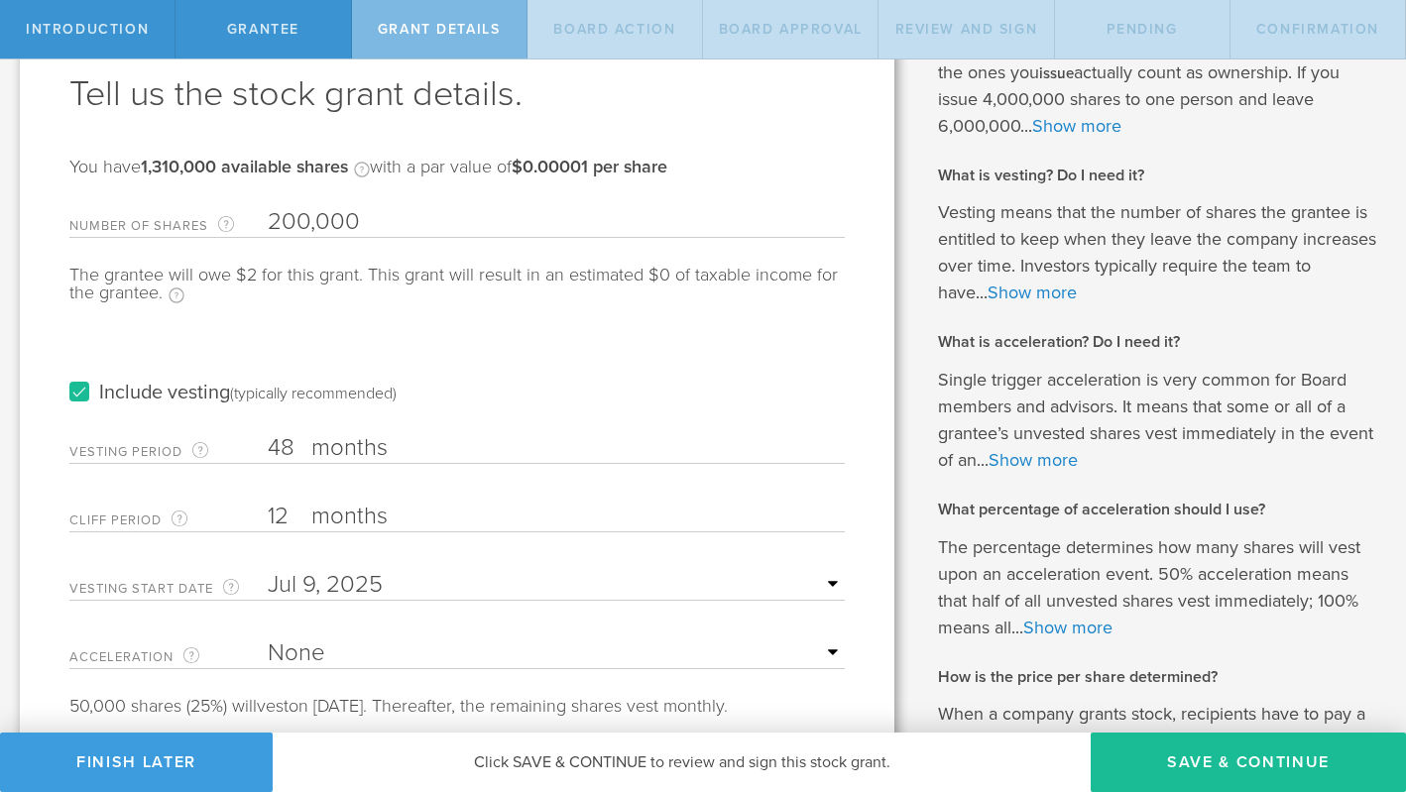
scroll to position [299, 0]
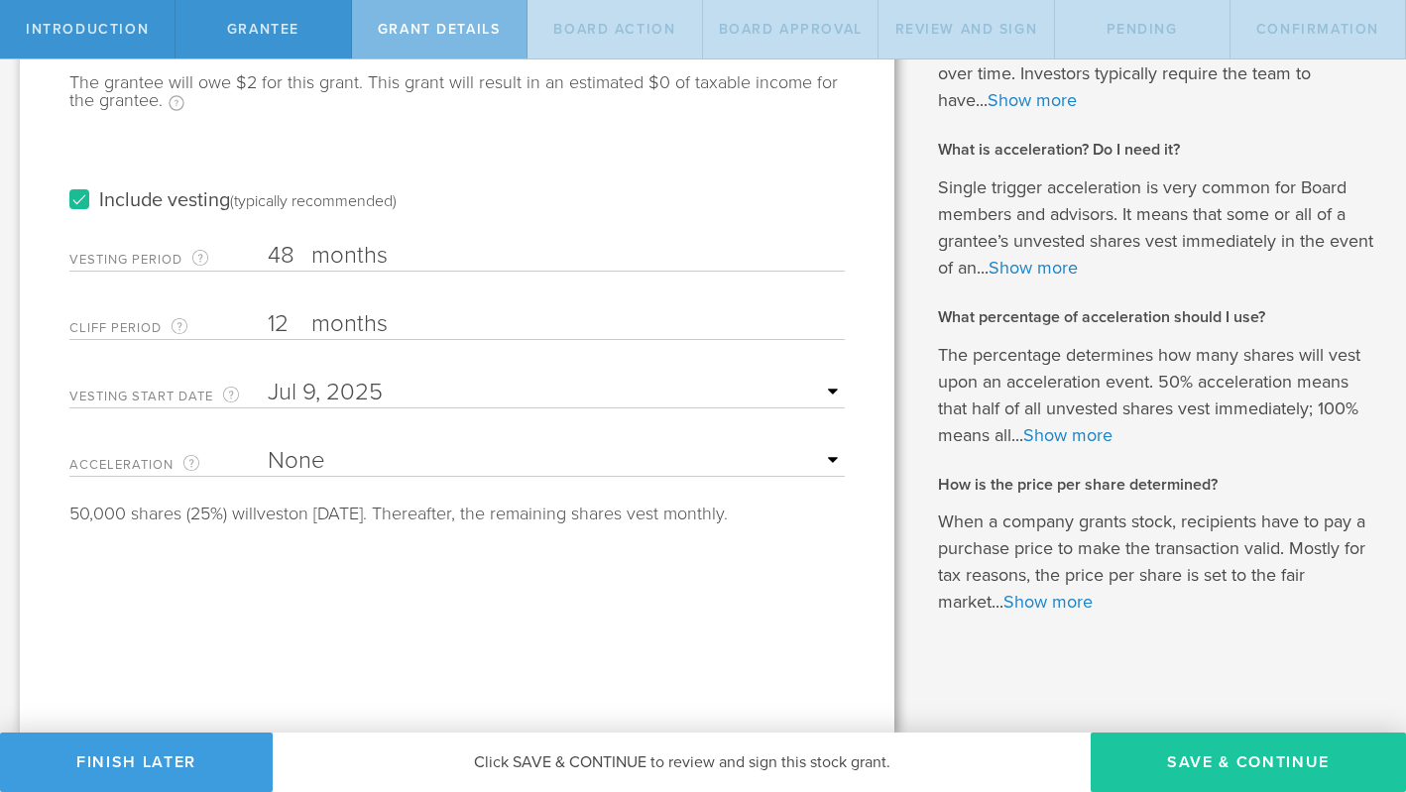
click at [1219, 765] on button "Save & Continue" at bounding box center [1248, 762] width 315 height 59
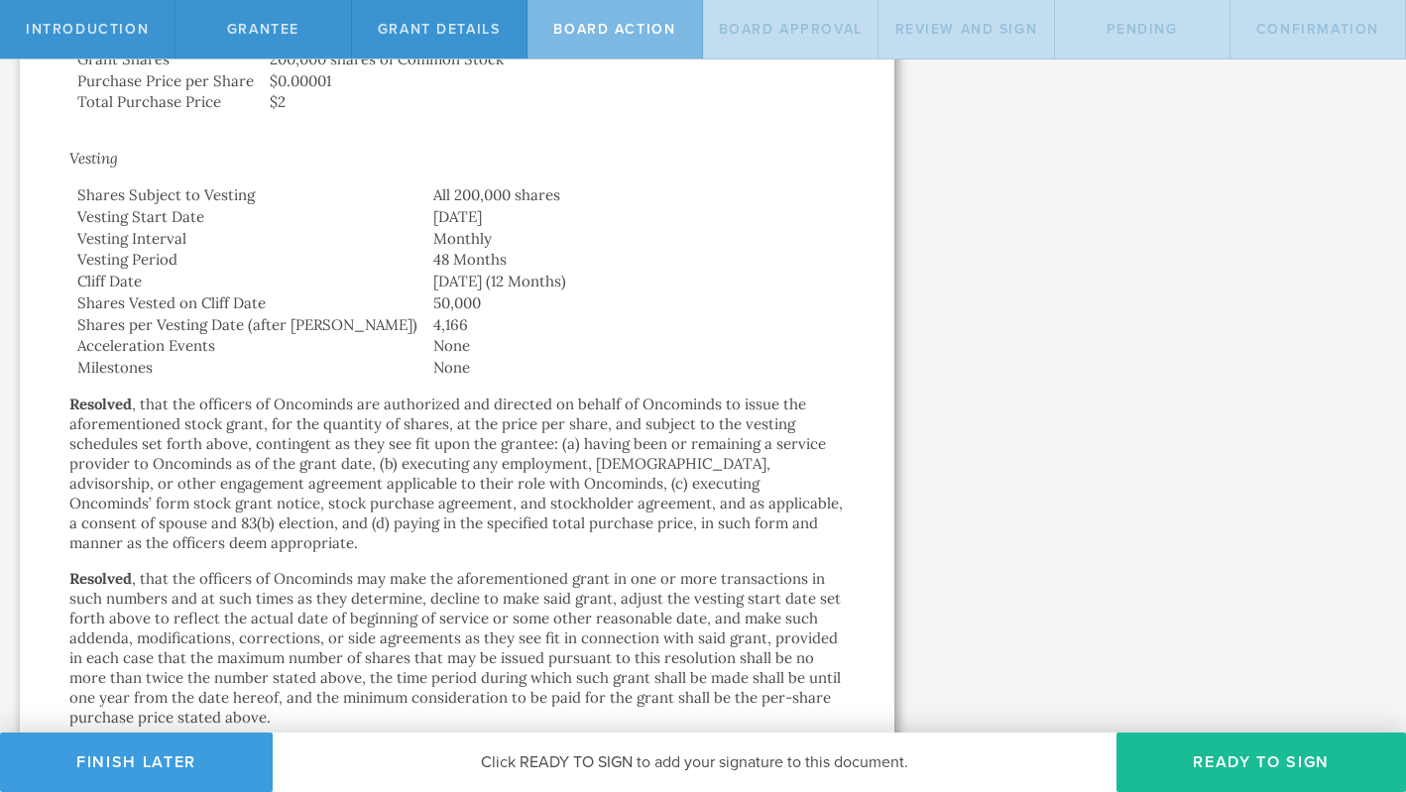
scroll to position [782, 0]
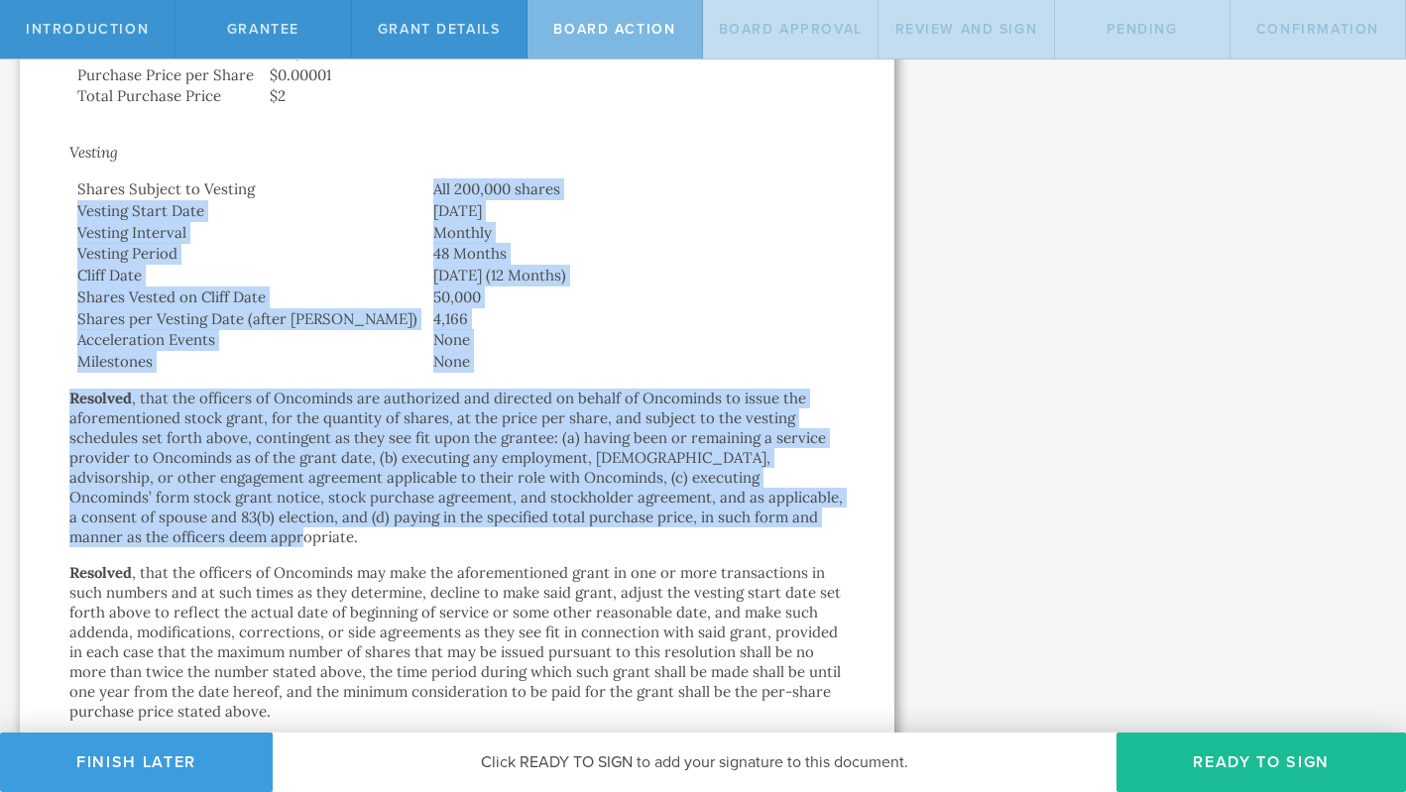
drag, startPoint x: 336, startPoint y: 186, endPoint x: 470, endPoint y: 526, distance: 364.6
click at [470, 526] on div "Action by the Board of Directors of Oncominds, Inc. September 22, 2025 In accor…" at bounding box center [456, 302] width 775 height 1862
click at [470, 526] on p "Resolved , that the officers of Oncominds are authorized and directed on behalf…" at bounding box center [456, 468] width 775 height 159
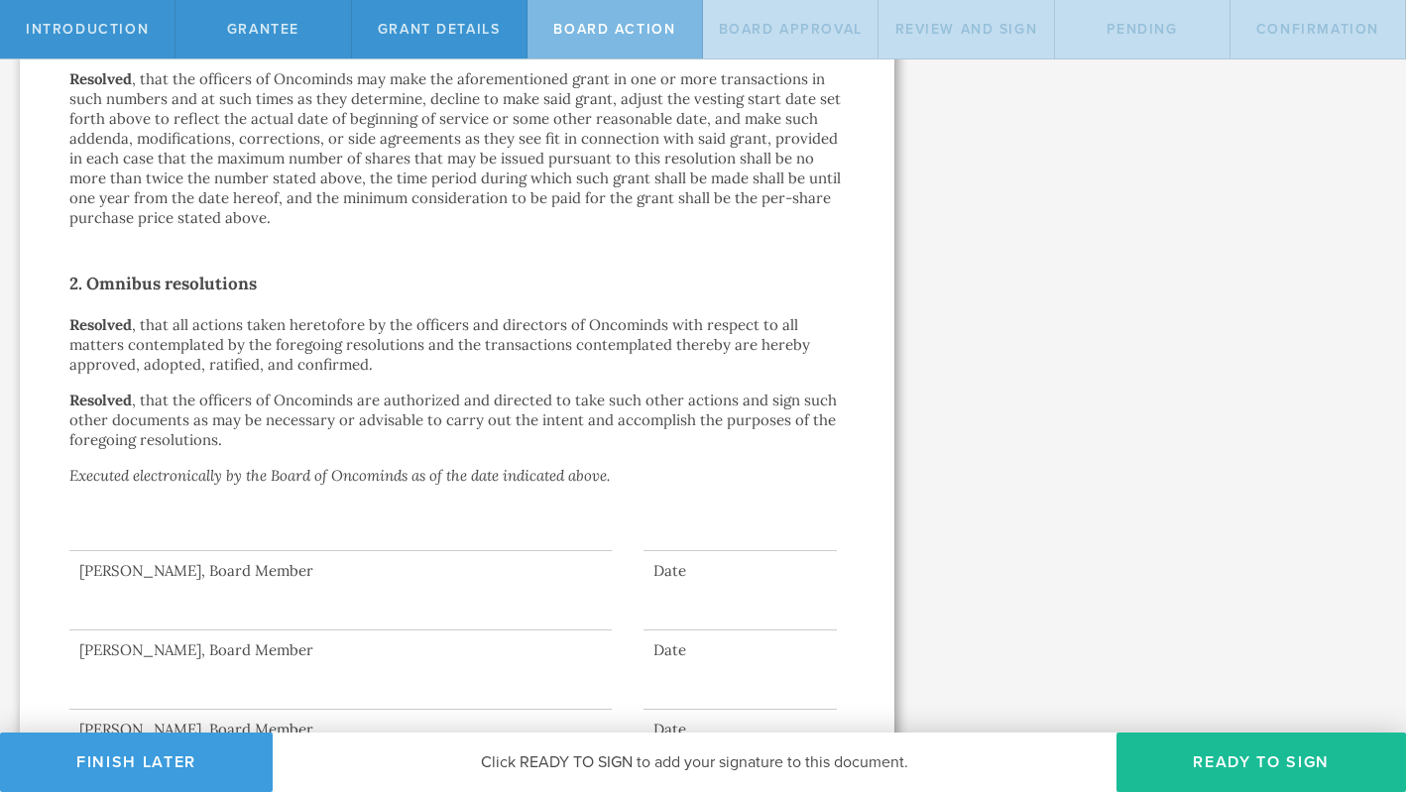
scroll to position [1358, 0]
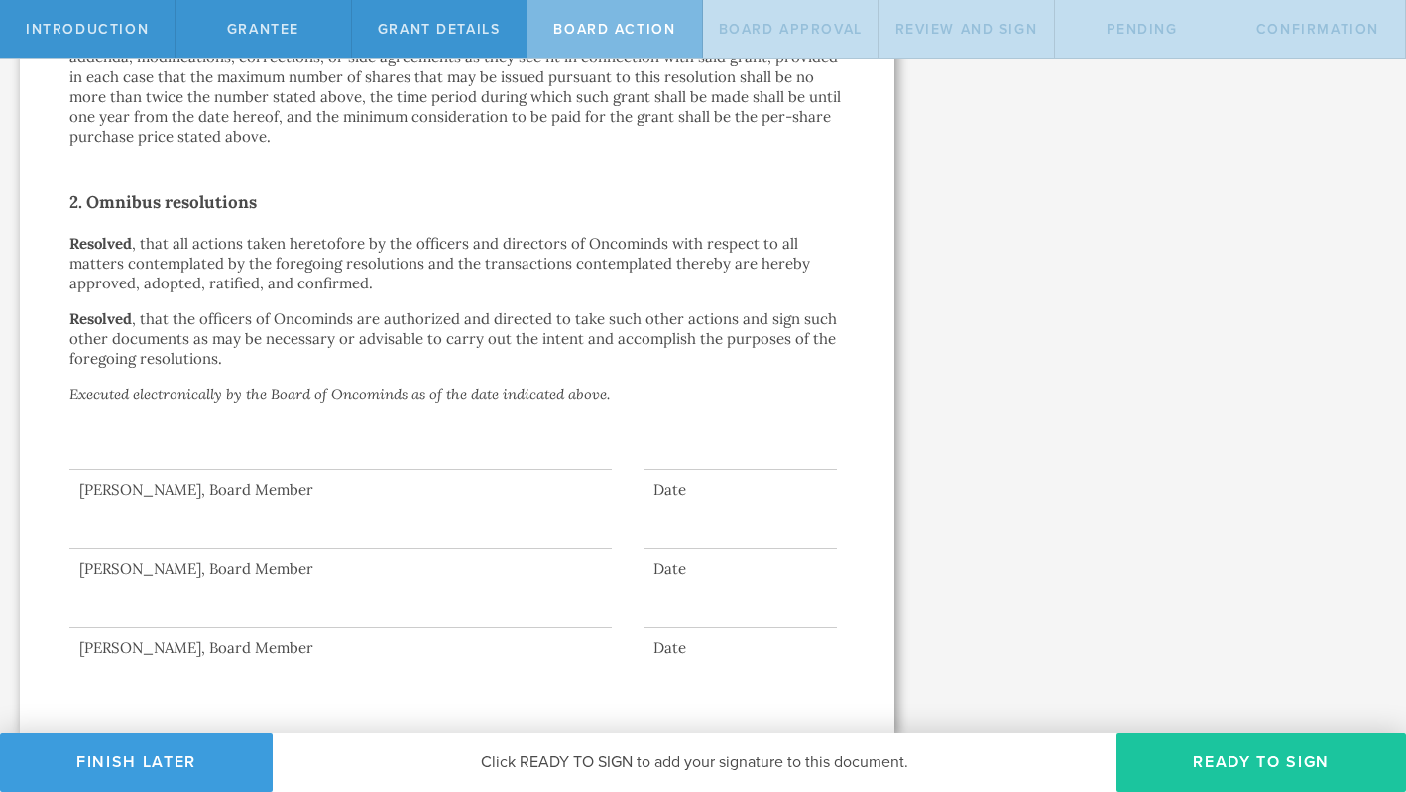
click at [1205, 751] on button "Ready to Sign" at bounding box center [1262, 762] width 290 height 59
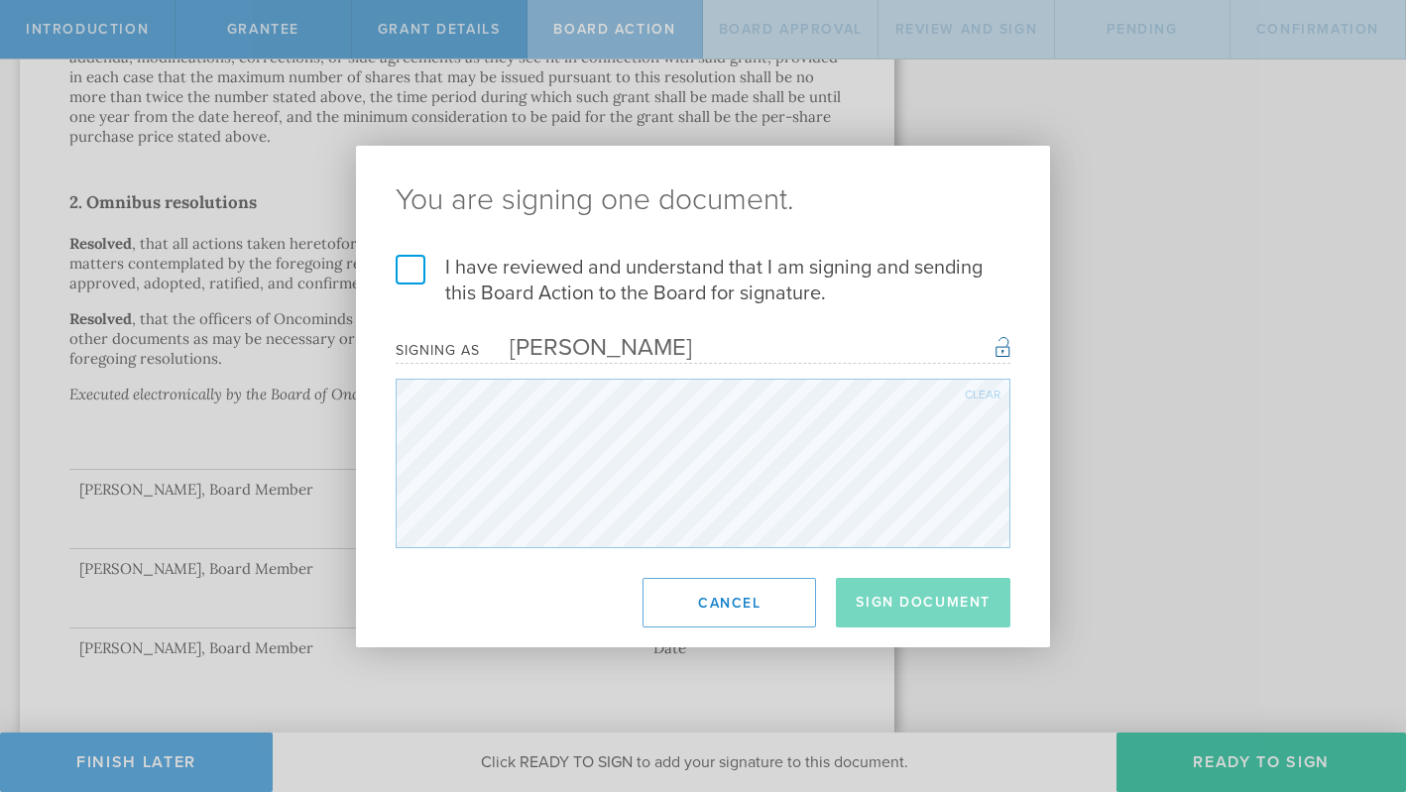
click at [416, 272] on label "I have reviewed and understand that I am signing and sending this Board Action …" at bounding box center [703, 281] width 615 height 52
click at [0, 0] on input "I have reviewed and understand that I am signing and sending this Board Action …" at bounding box center [0, 0] width 0 height 0
click at [914, 611] on button "Sign Document" at bounding box center [923, 603] width 175 height 50
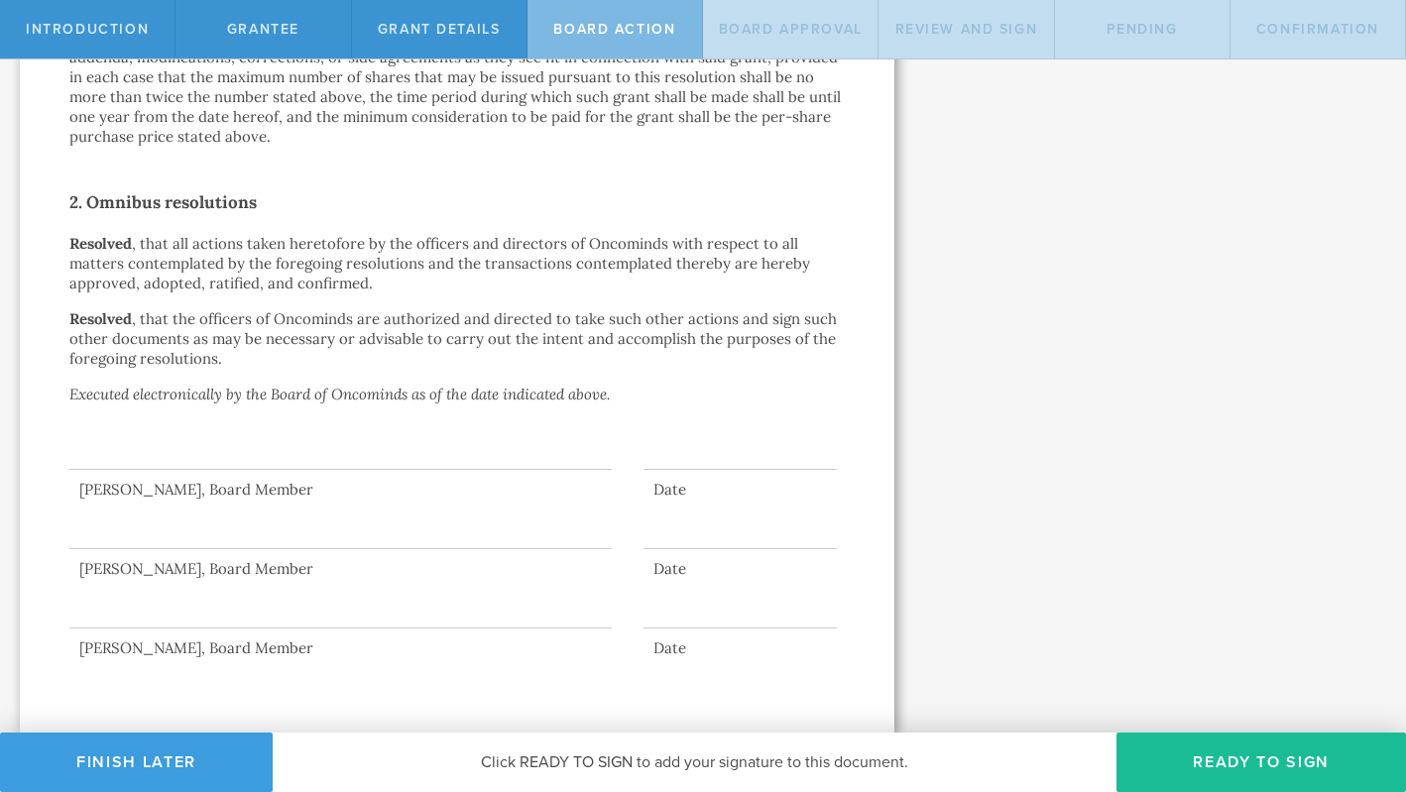
scroll to position [0, 0]
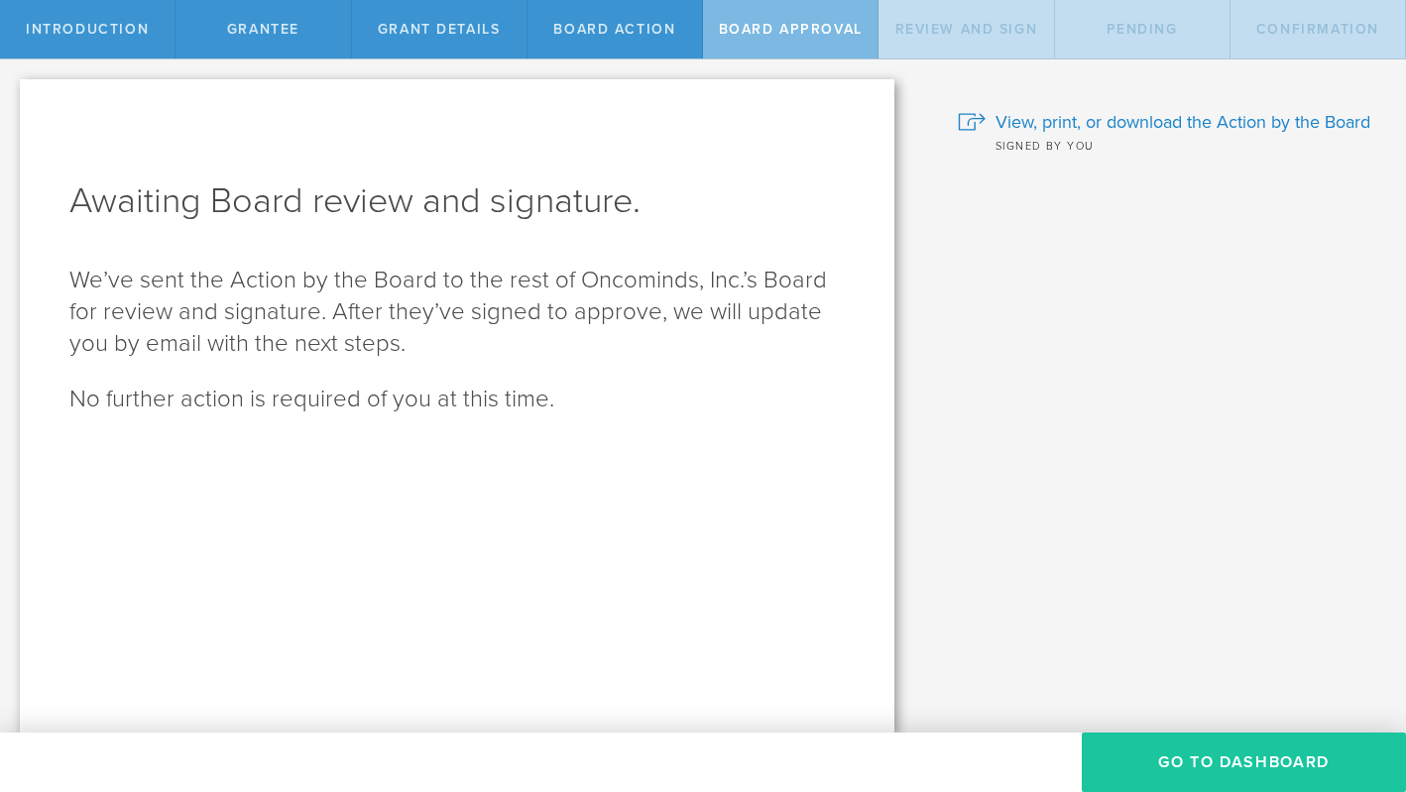
click at [1195, 767] on button "Go To Dashboard" at bounding box center [1244, 762] width 324 height 59
